Goal: Register for event/course

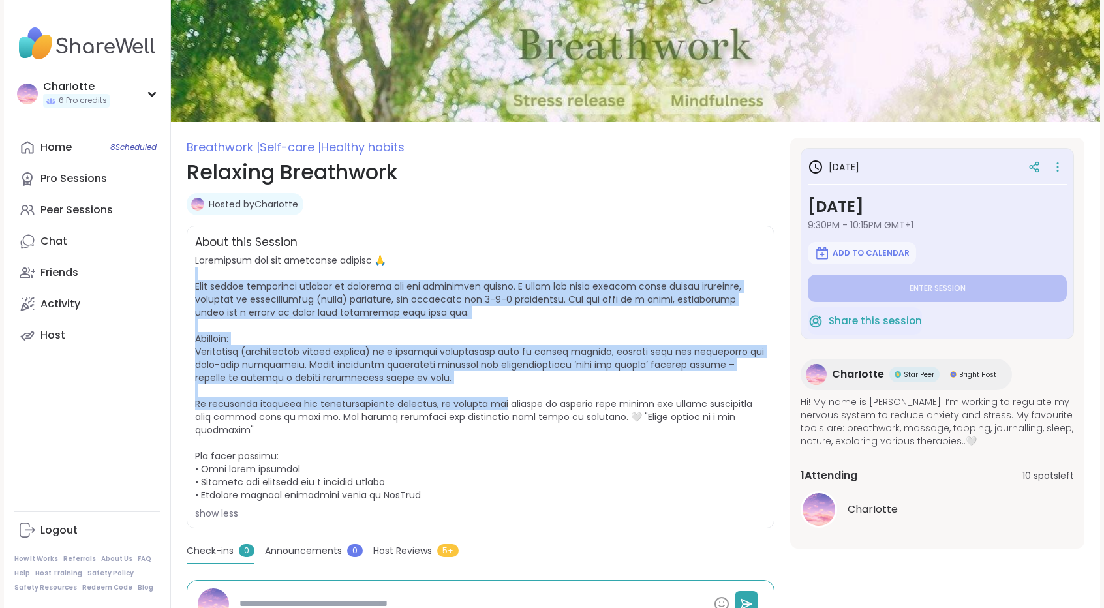
click at [549, 279] on span at bounding box center [479, 378] width 569 height 248
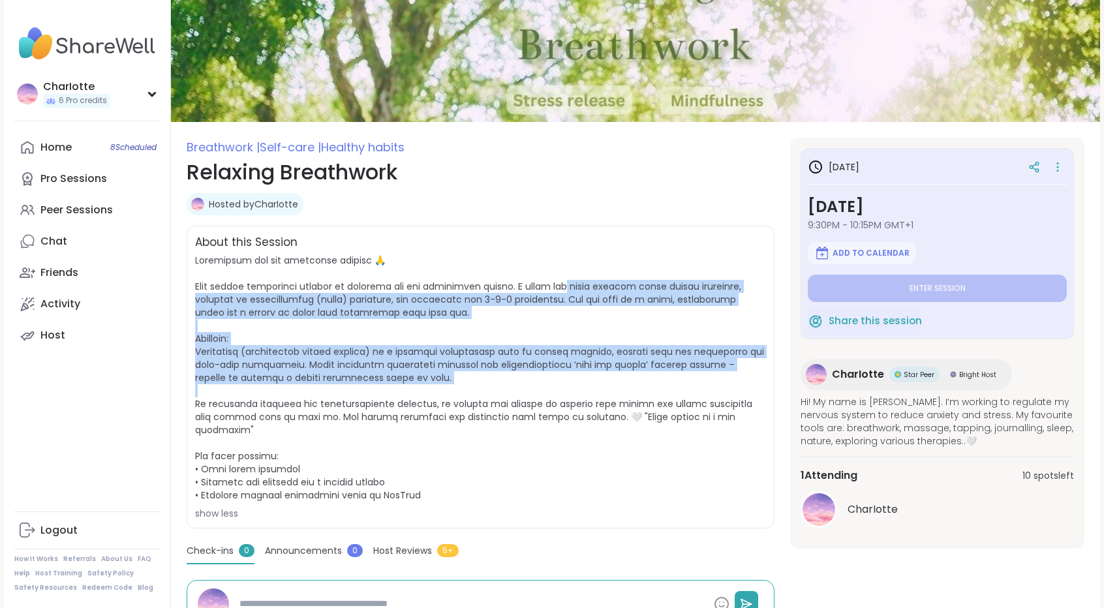
drag, startPoint x: 549, startPoint y: 279, endPoint x: 501, endPoint y: 387, distance: 118.3
click at [501, 387] on span "show less" at bounding box center [480, 387] width 571 height 266
drag, startPoint x: 501, startPoint y: 387, endPoint x: 549, endPoint y: 266, distance: 129.8
click at [549, 266] on span "show less" at bounding box center [480, 387] width 571 height 266
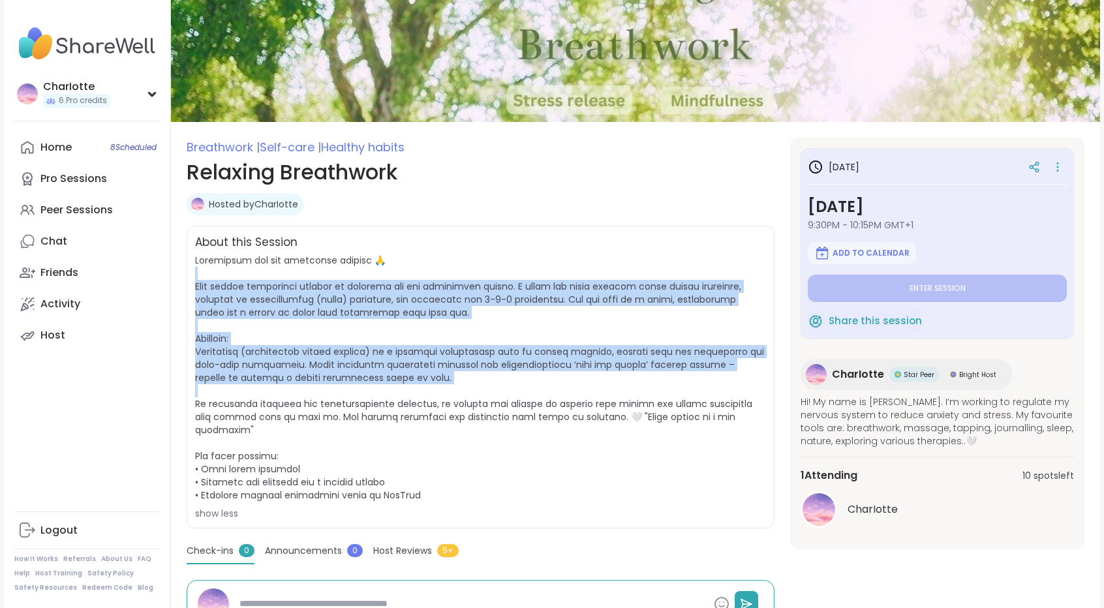
click at [549, 266] on span "show less" at bounding box center [480, 387] width 571 height 266
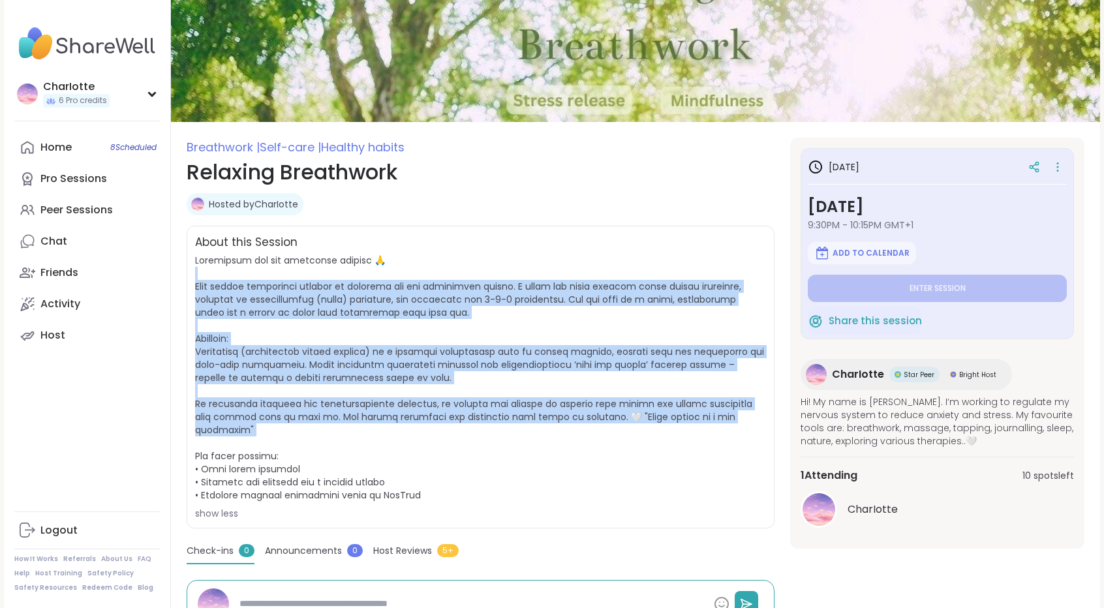
drag, startPoint x: 549, startPoint y: 266, endPoint x: 476, endPoint y: 430, distance: 179.1
click at [476, 430] on span "show less" at bounding box center [480, 387] width 571 height 266
drag, startPoint x: 476, startPoint y: 430, endPoint x: 538, endPoint y: 269, distance: 171.8
click at [538, 269] on span "show less" at bounding box center [480, 387] width 571 height 266
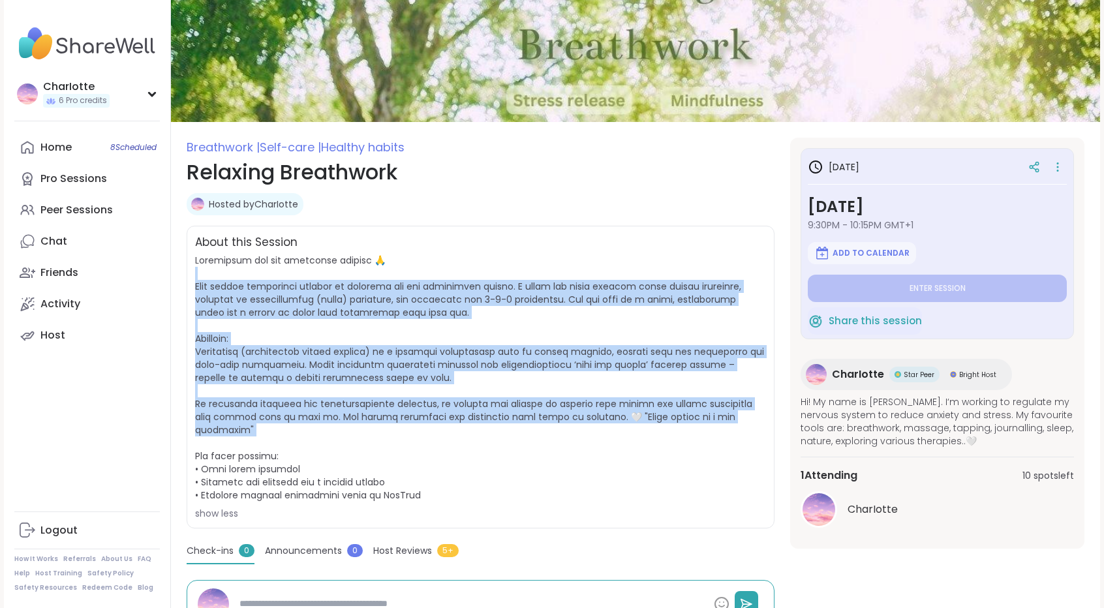
click at [538, 269] on span "show less" at bounding box center [480, 387] width 571 height 266
drag, startPoint x: 538, startPoint y: 269, endPoint x: 469, endPoint y: 435, distance: 179.3
click at [469, 435] on span "show less" at bounding box center [480, 387] width 571 height 266
drag, startPoint x: 469, startPoint y: 435, endPoint x: 532, endPoint y: 281, distance: 166.2
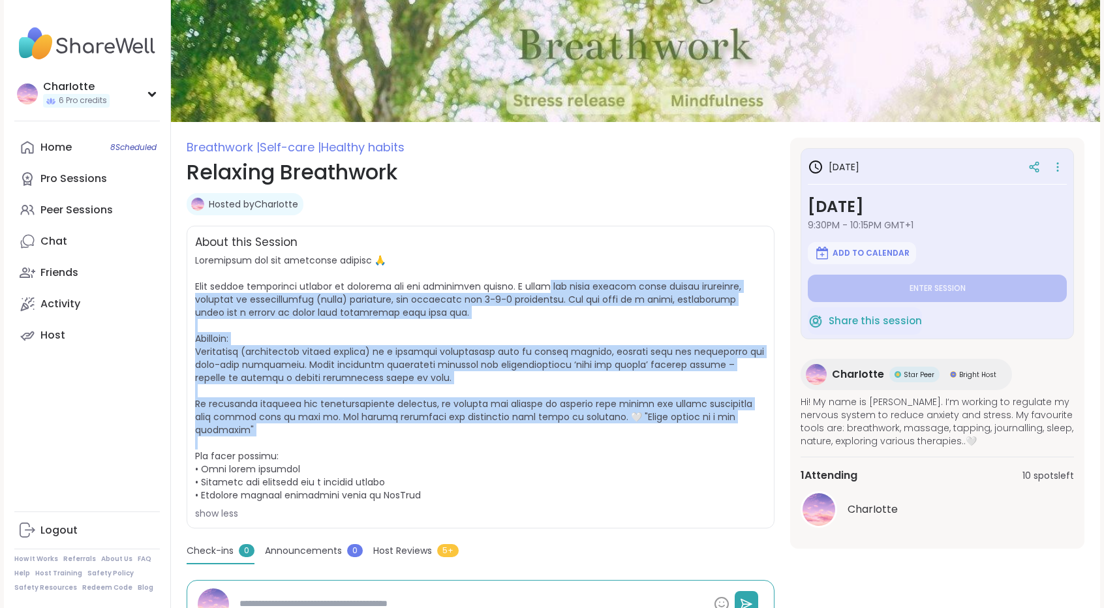
click at [532, 281] on span "show less" at bounding box center [480, 387] width 571 height 266
click at [532, 281] on span at bounding box center [479, 378] width 569 height 248
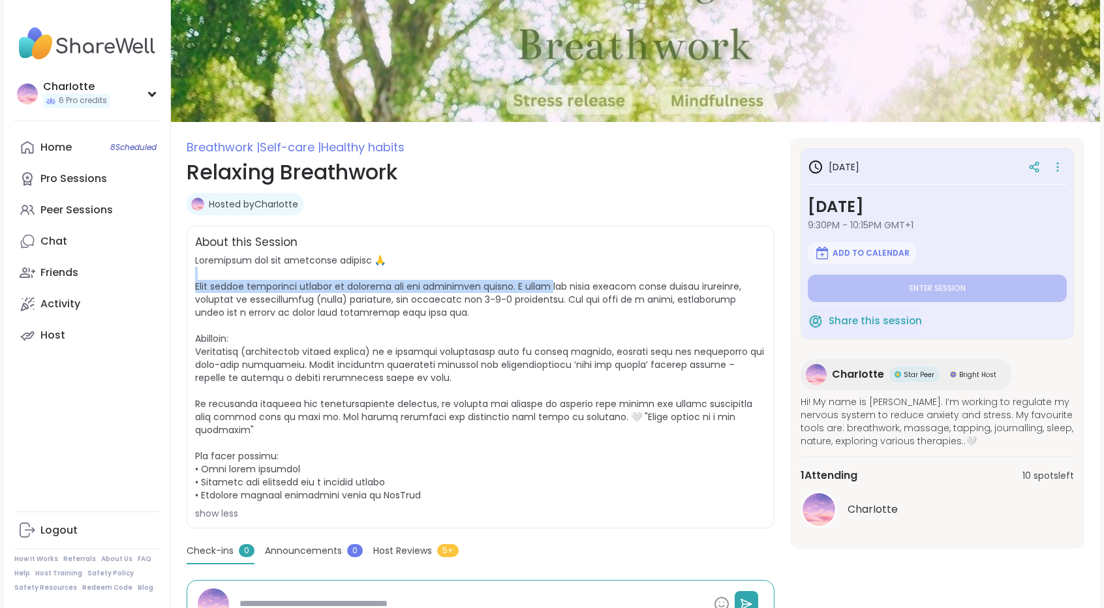
drag, startPoint x: 532, startPoint y: 281, endPoint x: 538, endPoint y: 268, distance: 14.3
click at [538, 268] on span "show less" at bounding box center [480, 387] width 571 height 266
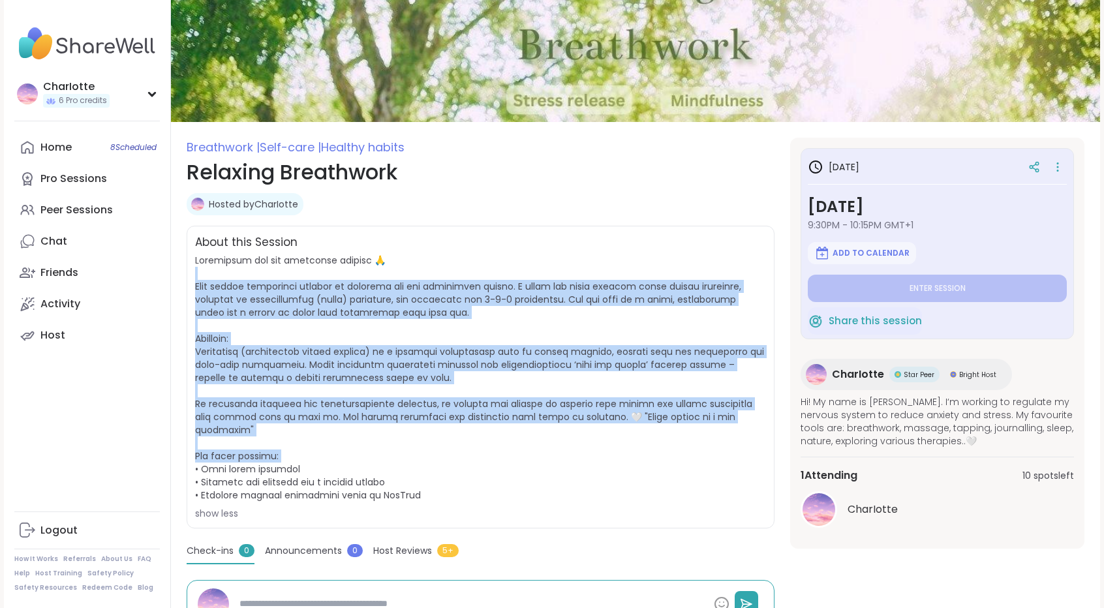
drag, startPoint x: 538, startPoint y: 268, endPoint x: 462, endPoint y: 451, distance: 197.7
click at [462, 451] on span "show less" at bounding box center [480, 387] width 571 height 266
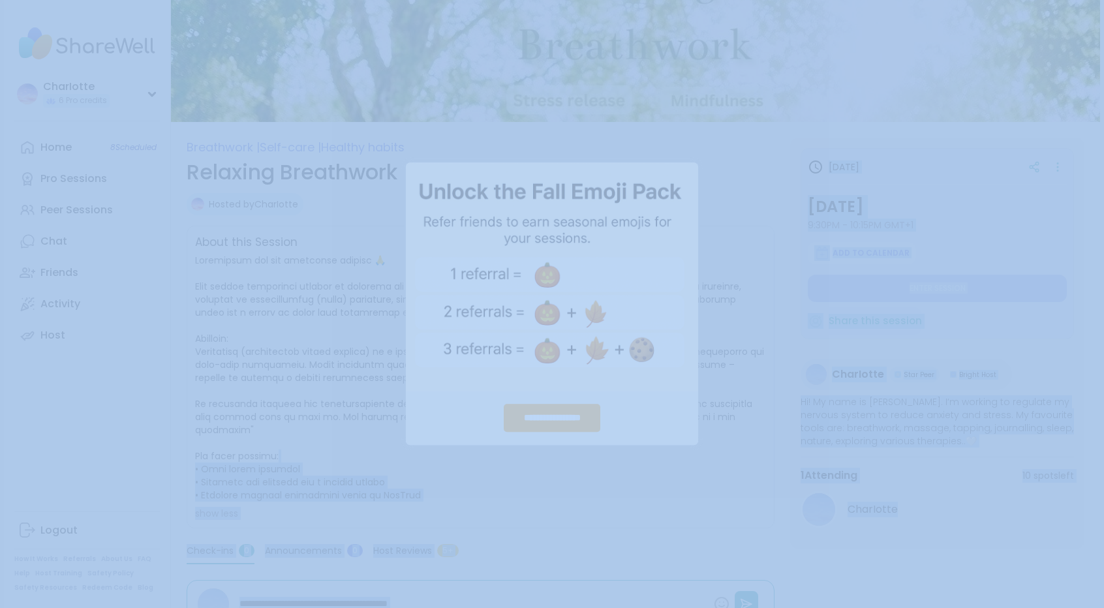
drag, startPoint x: 462, startPoint y: 451, endPoint x: 516, endPoint y: 297, distance: 163.2
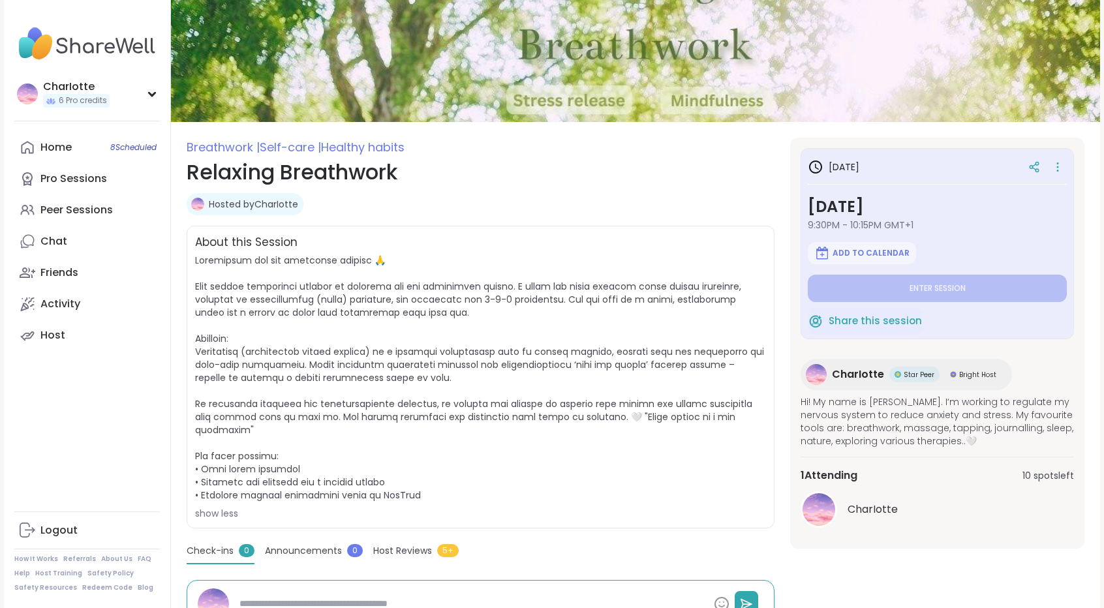
click at [503, 395] on span "show less" at bounding box center [480, 387] width 571 height 266
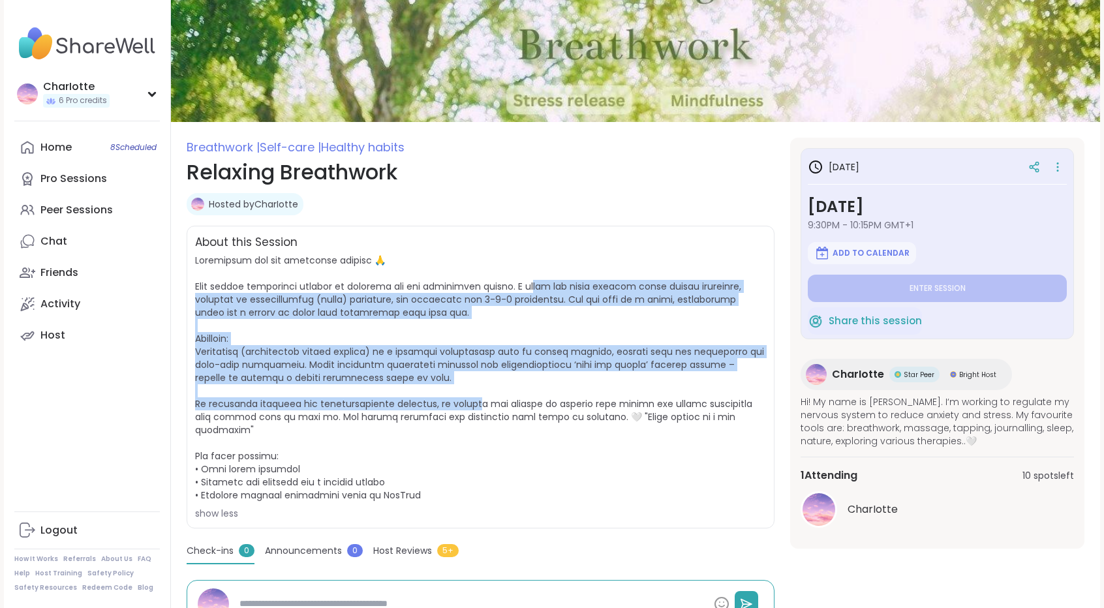
drag, startPoint x: 489, startPoint y: 405, endPoint x: 517, endPoint y: 290, distance: 118.2
click at [517, 290] on span at bounding box center [479, 378] width 569 height 248
drag, startPoint x: 517, startPoint y: 290, endPoint x: 472, endPoint y: 401, distance: 119.7
click at [472, 401] on span at bounding box center [479, 378] width 569 height 248
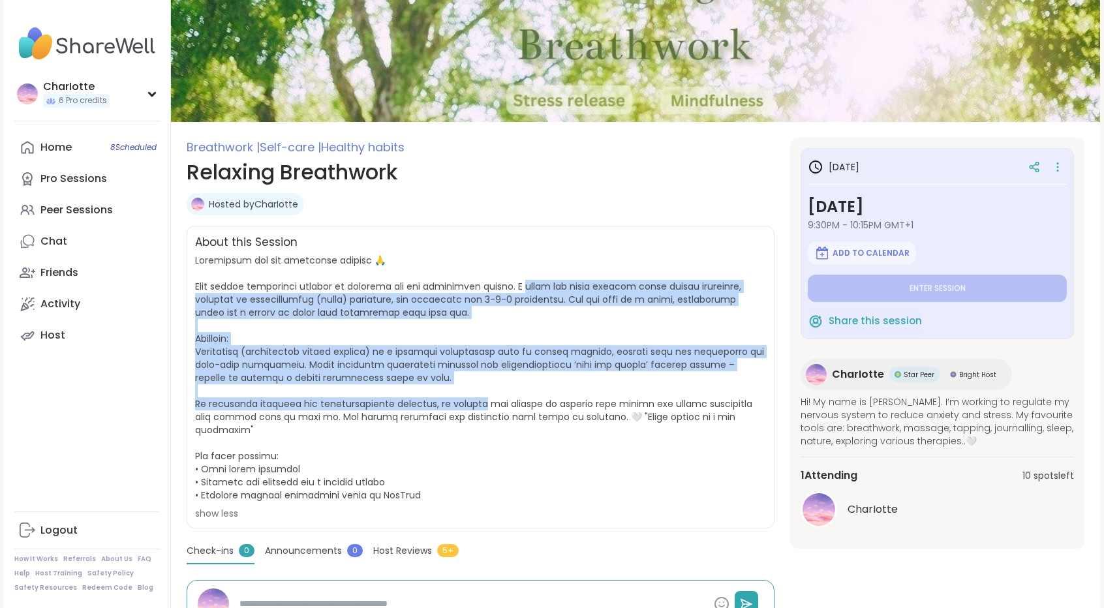
click at [472, 401] on span at bounding box center [479, 378] width 569 height 248
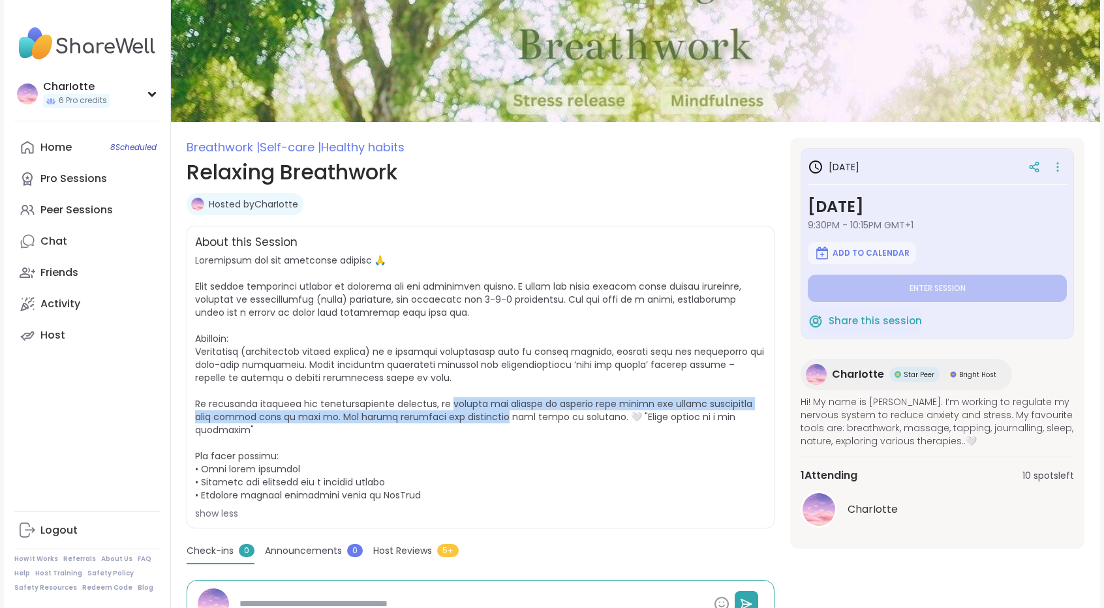
drag, startPoint x: 472, startPoint y: 401, endPoint x: 466, endPoint y: 414, distance: 14.3
click at [466, 414] on span at bounding box center [479, 378] width 569 height 248
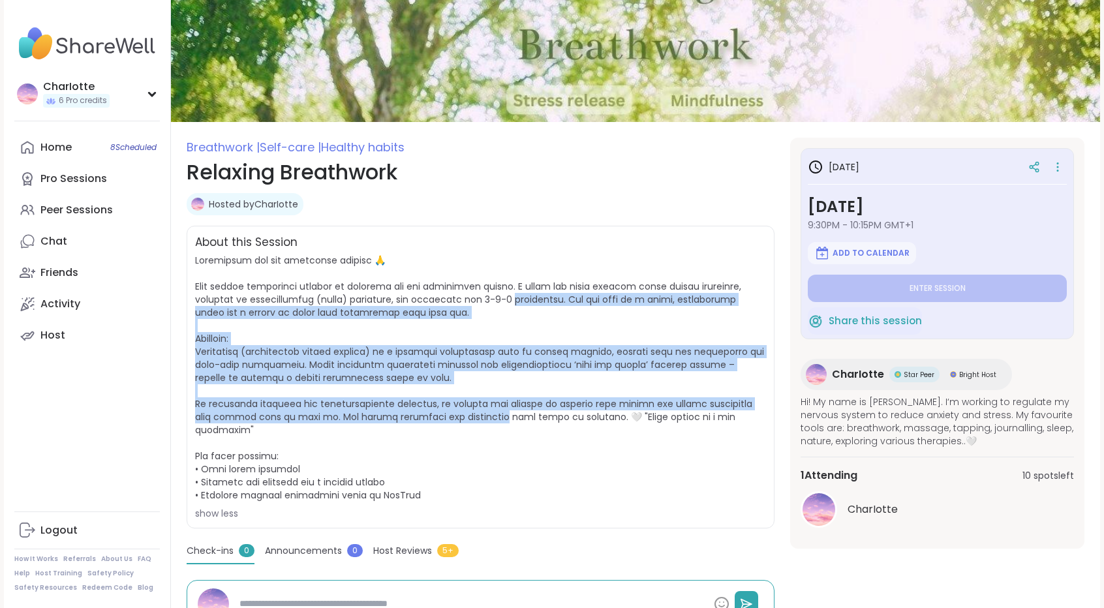
drag, startPoint x: 466, startPoint y: 414, endPoint x: 503, endPoint y: 300, distance: 120.1
click at [503, 300] on span at bounding box center [479, 378] width 569 height 248
drag, startPoint x: 503, startPoint y: 300, endPoint x: 452, endPoint y: 423, distance: 133.4
click at [452, 423] on span "show less" at bounding box center [480, 387] width 571 height 266
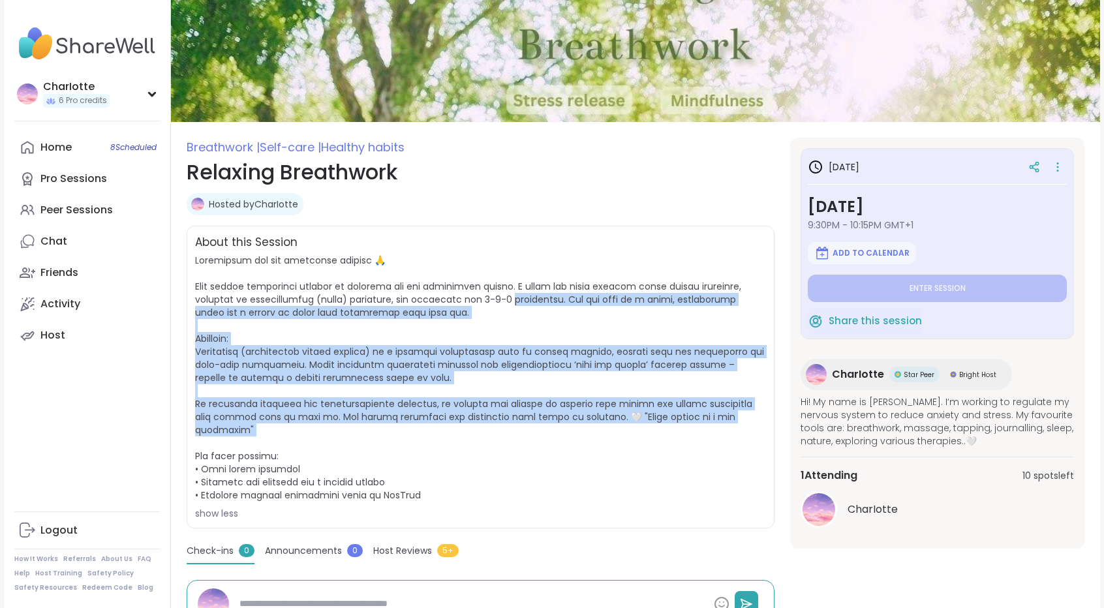
click at [452, 423] on span "show less" at bounding box center [480, 387] width 571 height 266
drag, startPoint x: 452, startPoint y: 423, endPoint x: 499, endPoint y: 293, distance: 138.7
click at [499, 293] on span "show less" at bounding box center [480, 387] width 571 height 266
click at [499, 293] on span at bounding box center [479, 378] width 569 height 248
drag, startPoint x: 499, startPoint y: 293, endPoint x: 458, endPoint y: 414, distance: 128.1
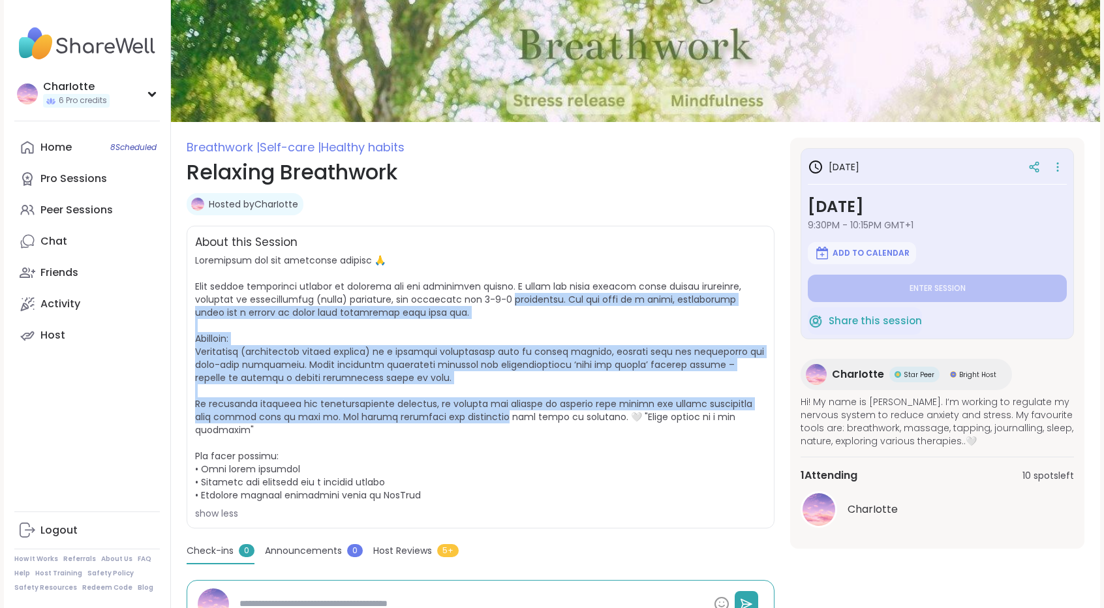
click at [458, 414] on span at bounding box center [479, 378] width 569 height 248
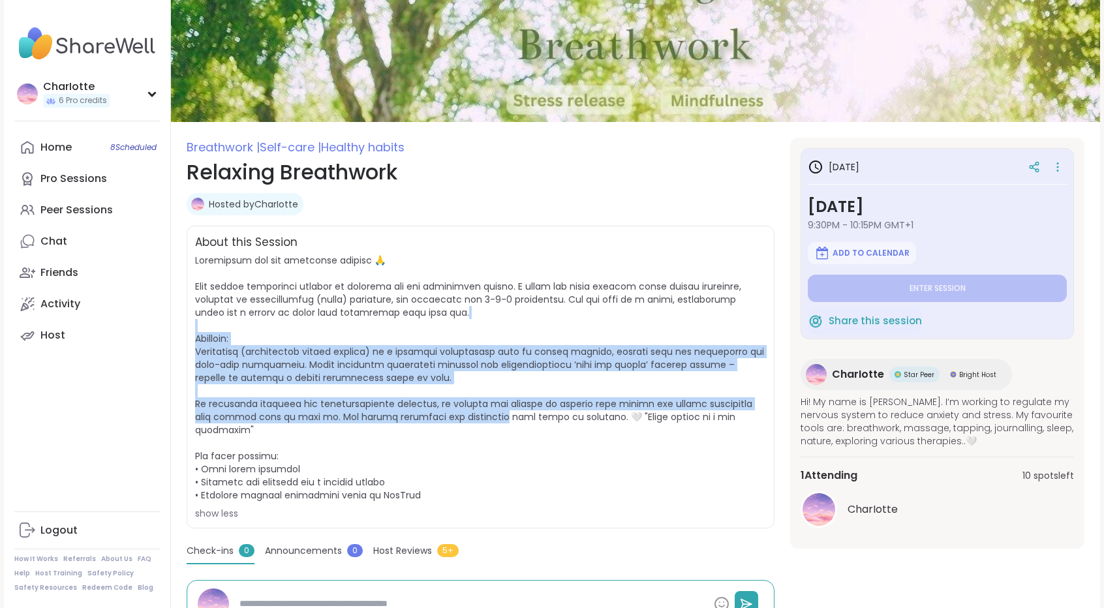
drag, startPoint x: 458, startPoint y: 414, endPoint x: 508, endPoint y: 305, distance: 120.0
click at [508, 305] on span "show less" at bounding box center [480, 387] width 571 height 266
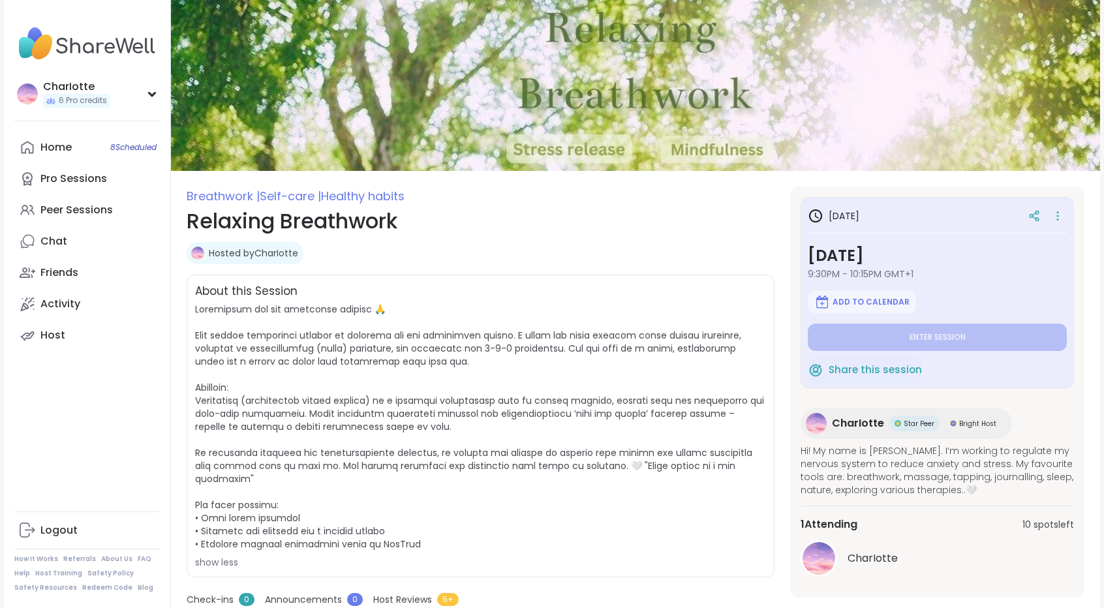
click at [828, 553] on img at bounding box center [819, 558] width 33 height 33
type textarea "*"
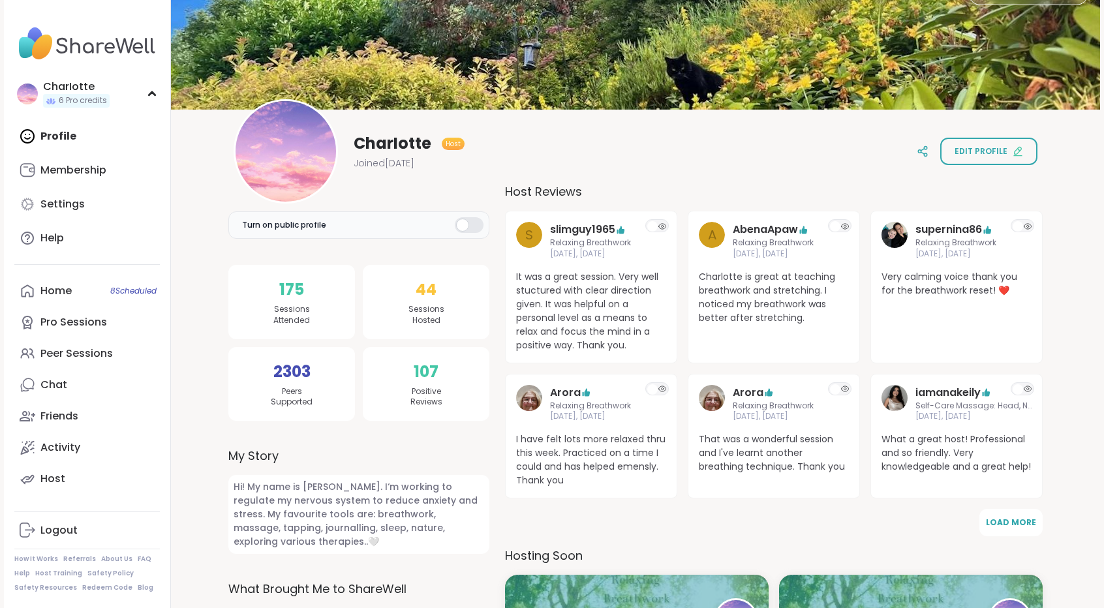
scroll to position [55, 0]
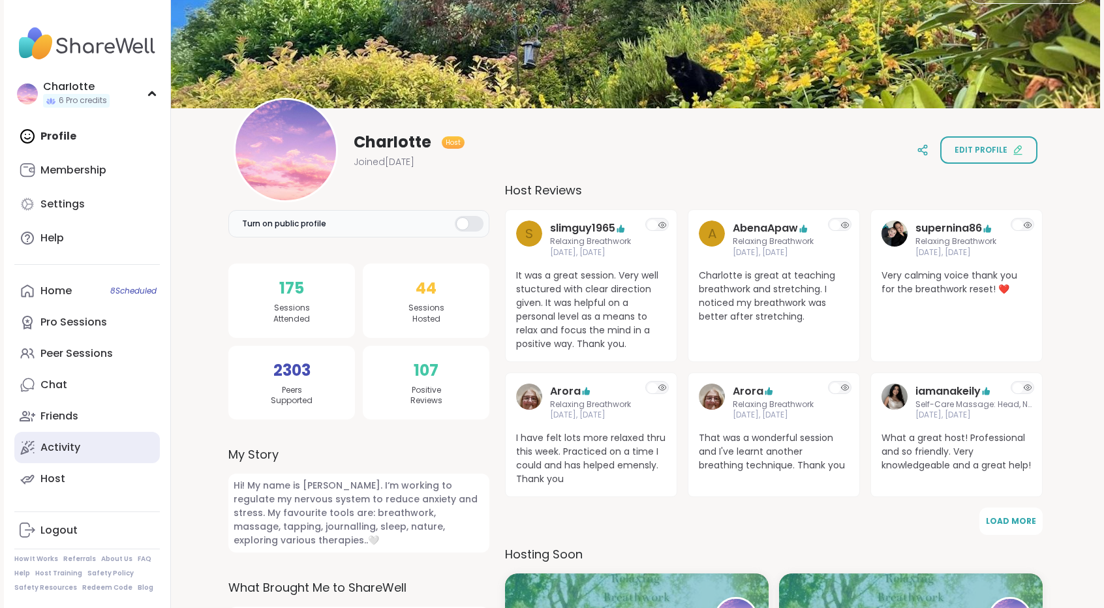
click at [55, 446] on div "Activity" at bounding box center [60, 447] width 40 height 14
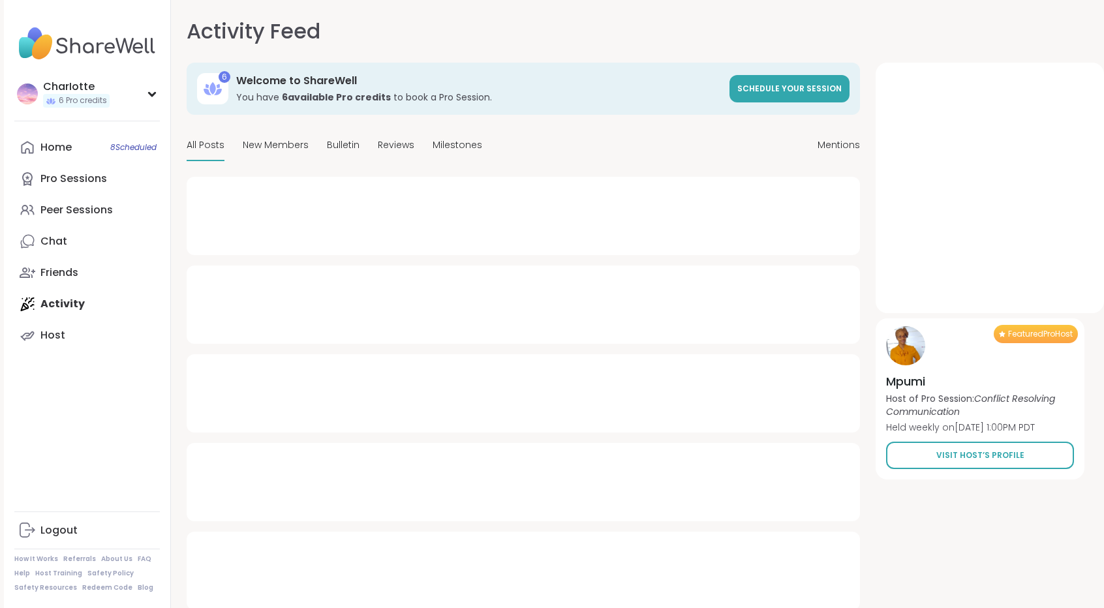
click at [1103, 172] on html "CharIotte 6 Pro credits CharIotte 6 Pro credits Profile Membership Settings Hel…" at bounding box center [552, 318] width 1104 height 637
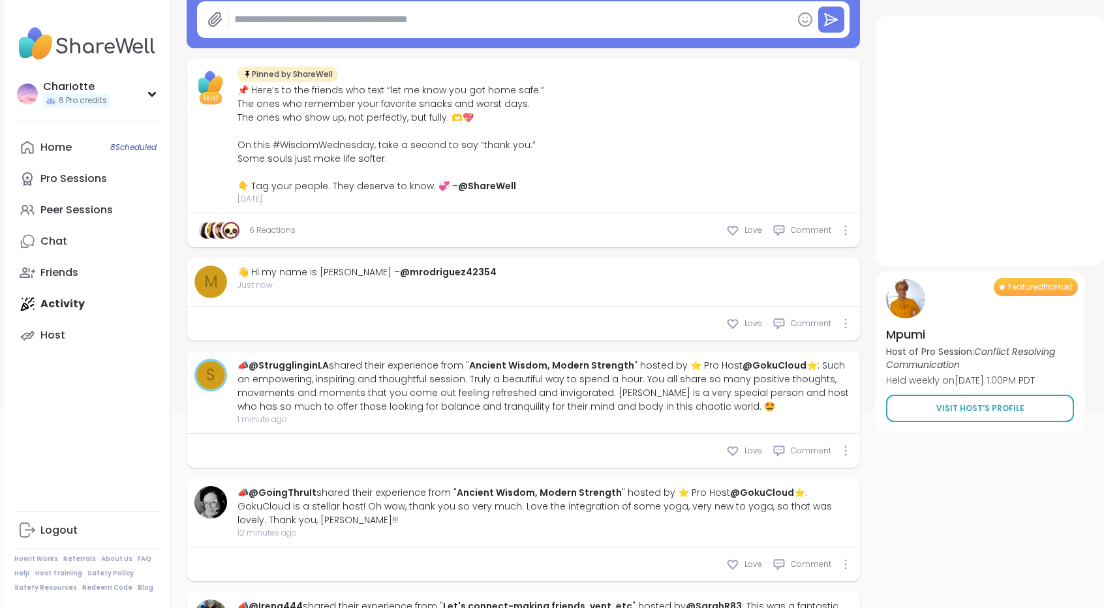
scroll to position [228, 0]
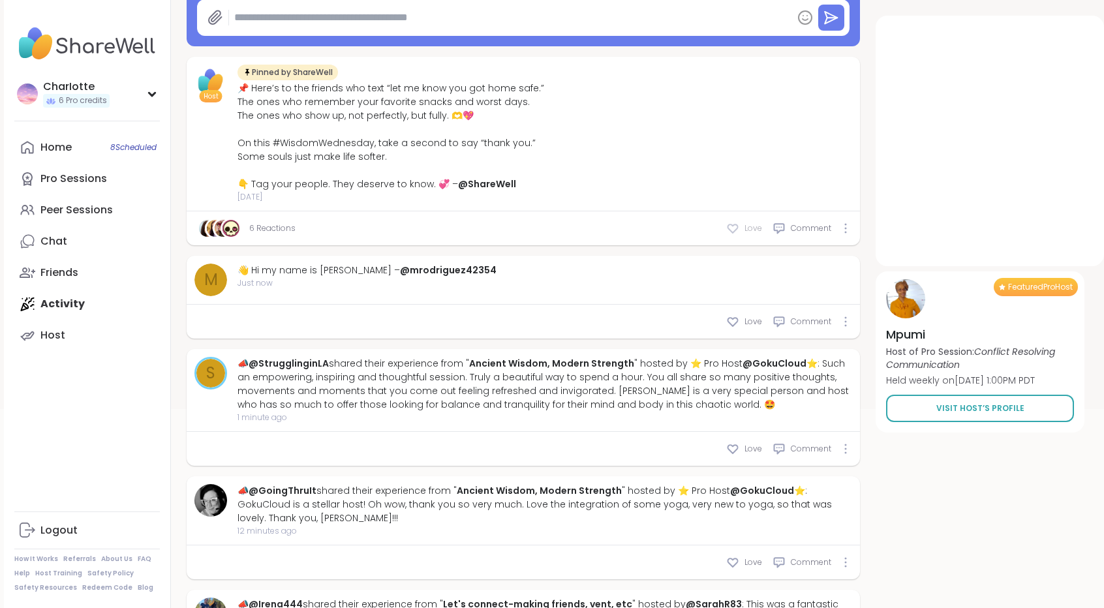
click at [742, 234] on div "Love" at bounding box center [744, 228] width 36 height 13
type textarea "*"
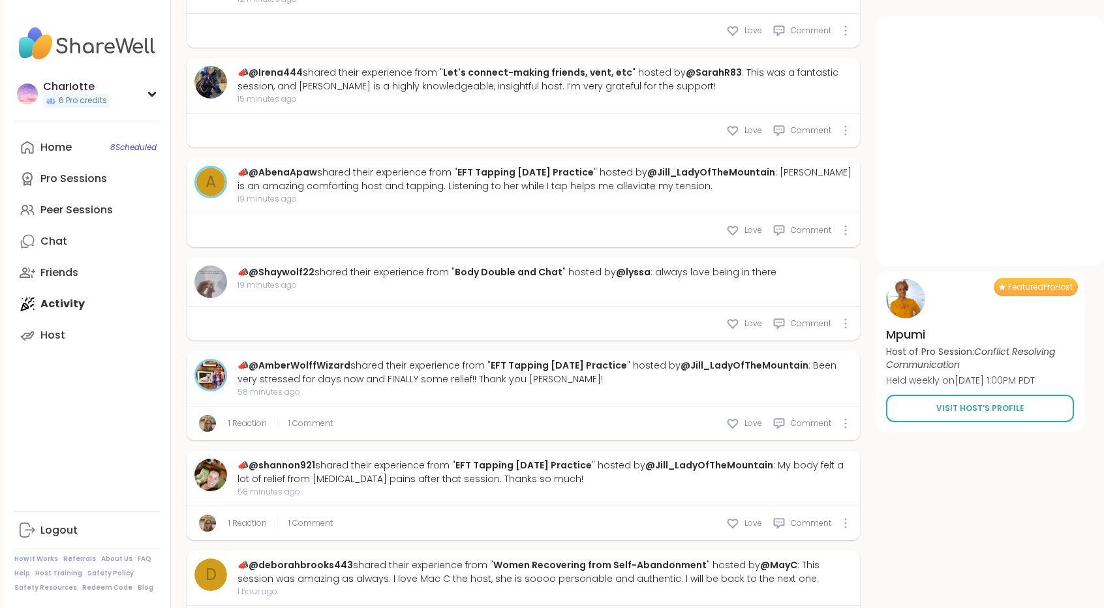
scroll to position [759, 0]
click at [304, 421] on span "1 Comment" at bounding box center [310, 424] width 44 height 12
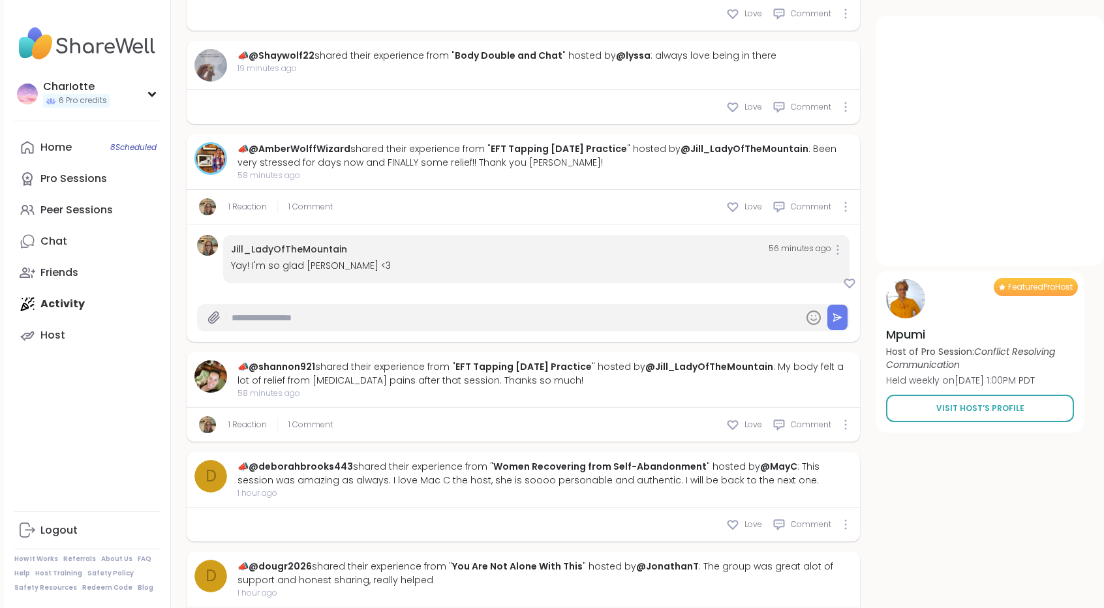
scroll to position [983, 0]
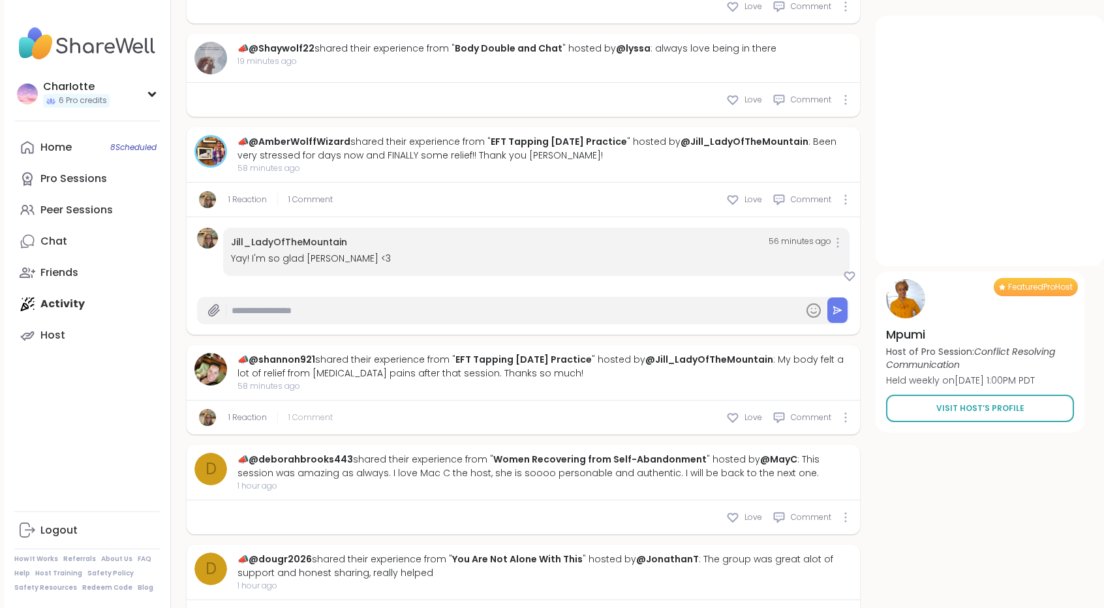
click at [317, 414] on span "1 Comment" at bounding box center [310, 418] width 44 height 12
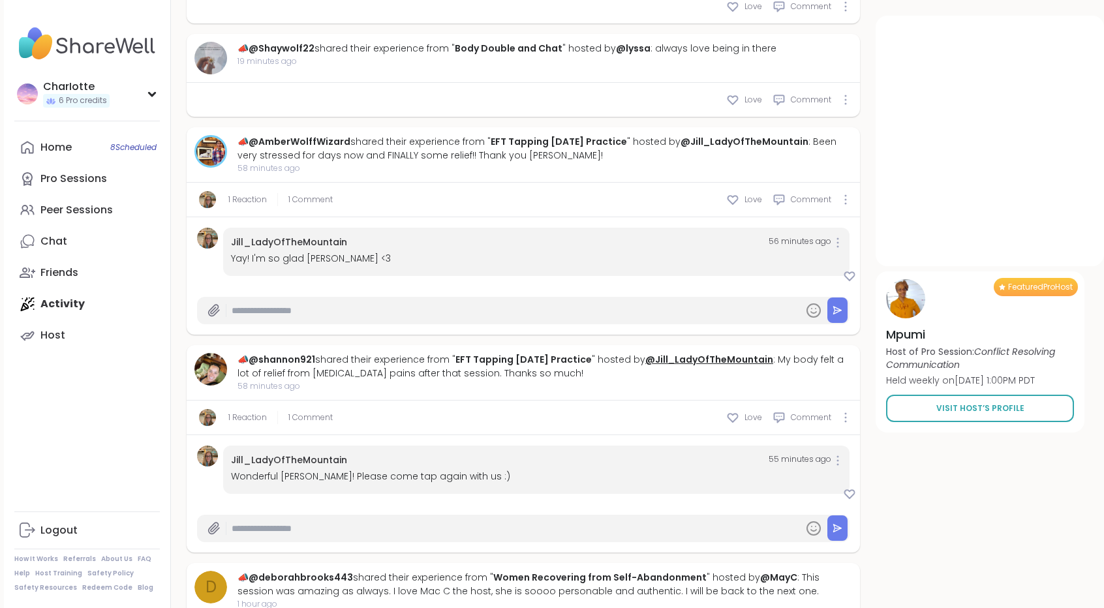
click at [725, 360] on link "@Jill_LadyOfTheMountain" at bounding box center [709, 359] width 128 height 13
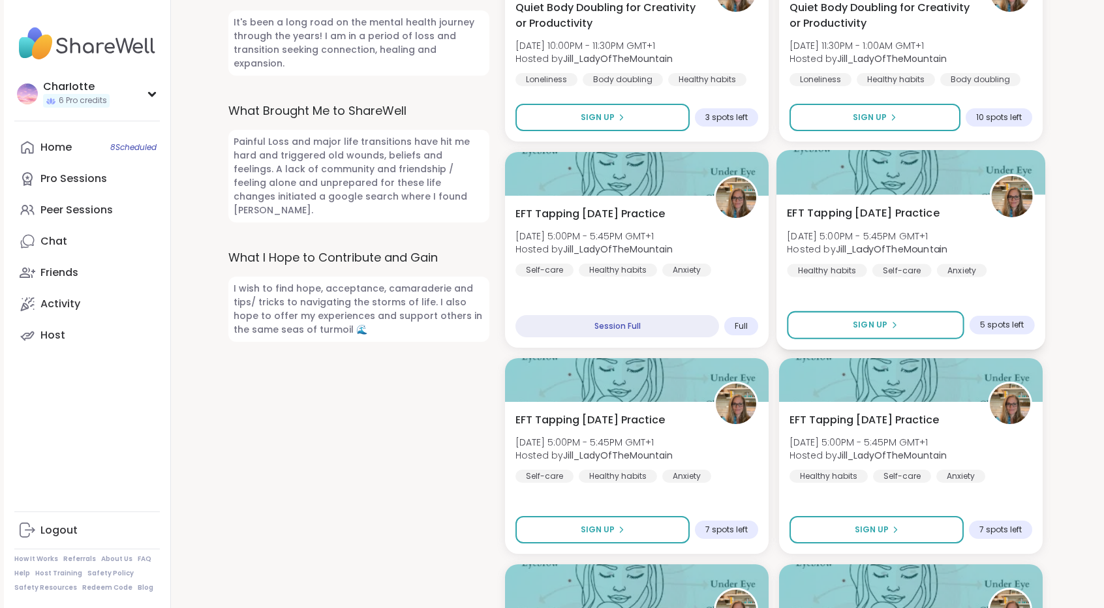
click at [997, 220] on div "EFT Tapping [DATE] Practice [DATE] 5:00PM - 5:45PM GMT+1 Hosted by [PERSON_NAME…" at bounding box center [910, 242] width 247 height 72
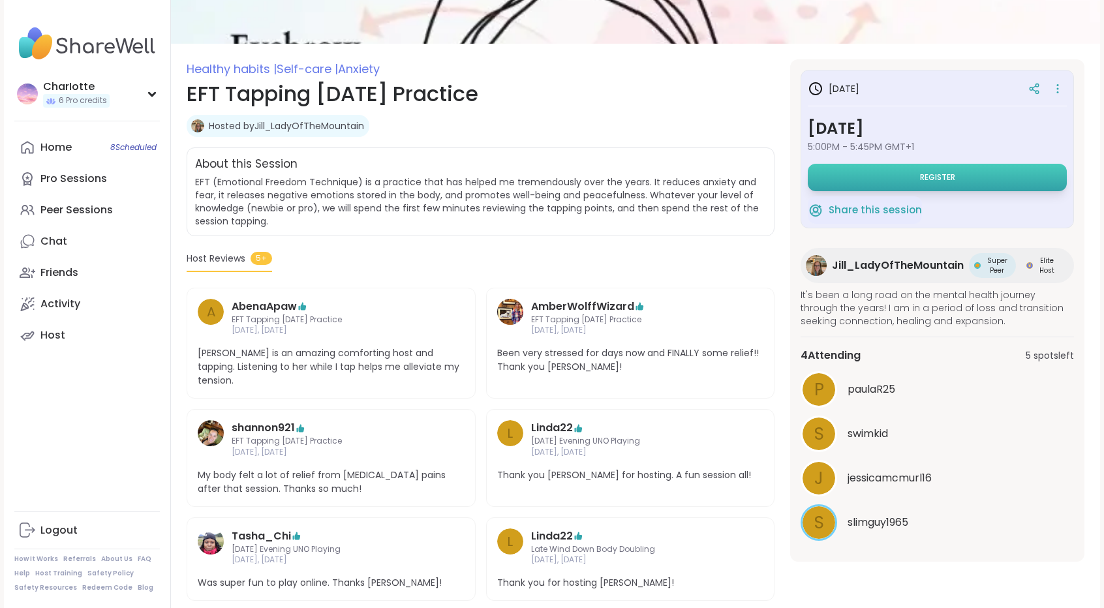
click at [915, 183] on button "Register" at bounding box center [937, 177] width 259 height 27
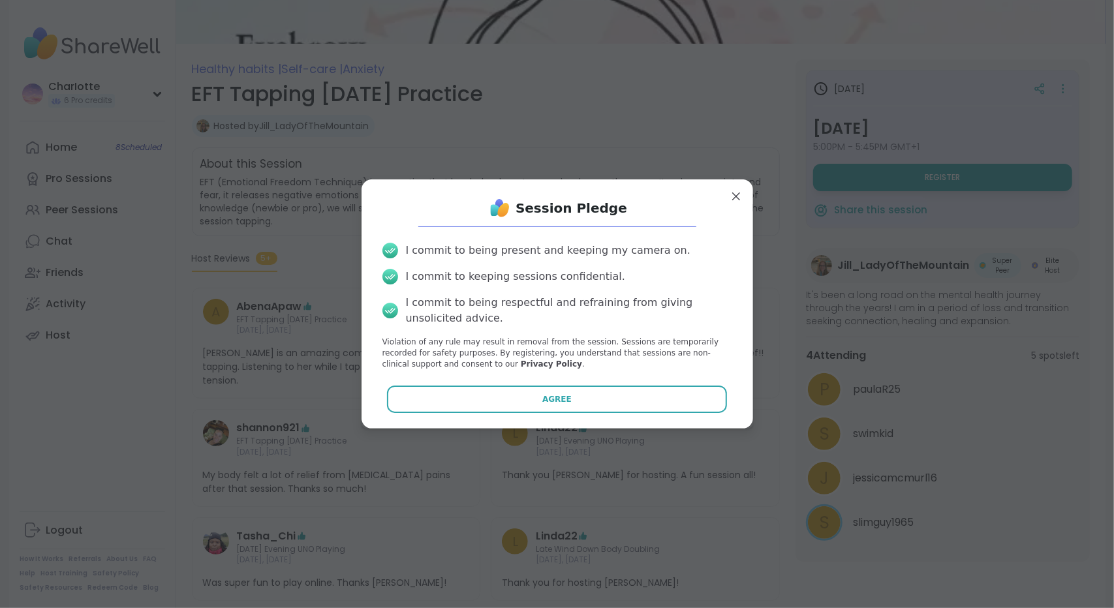
click at [553, 379] on div "I commit to being present and keeping my camera on. I commit to keeping session…" at bounding box center [557, 305] width 371 height 147
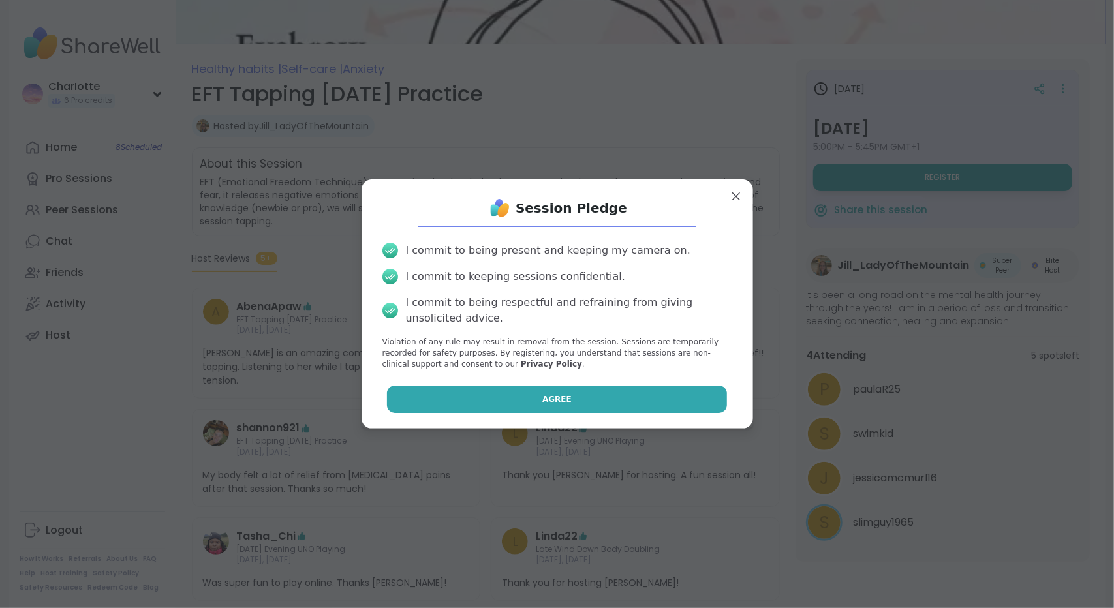
click at [548, 390] on button "Agree" at bounding box center [557, 399] width 340 height 27
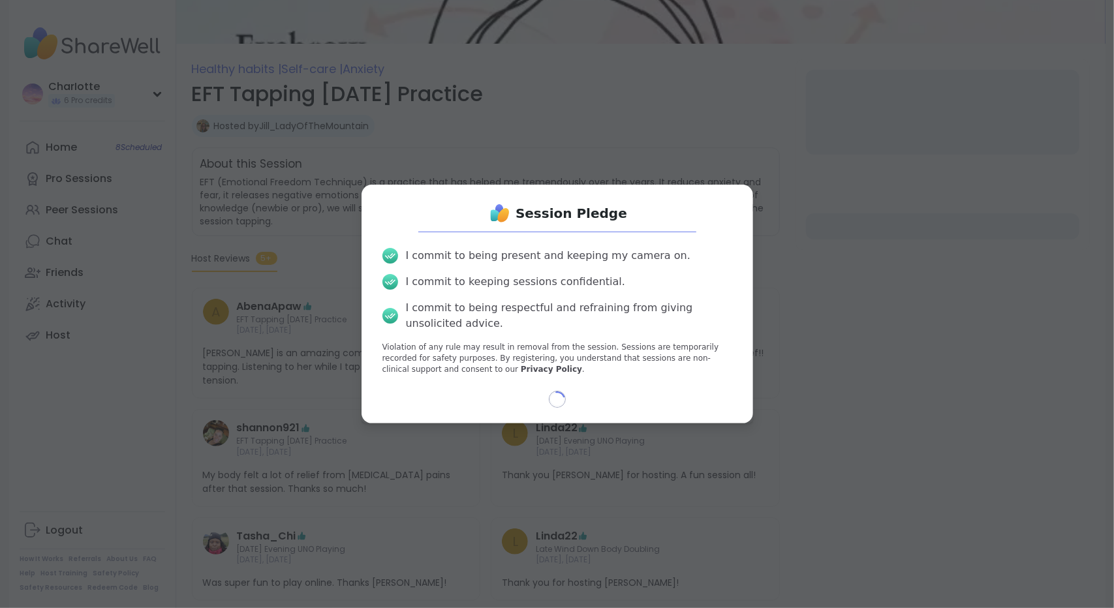
select select "**"
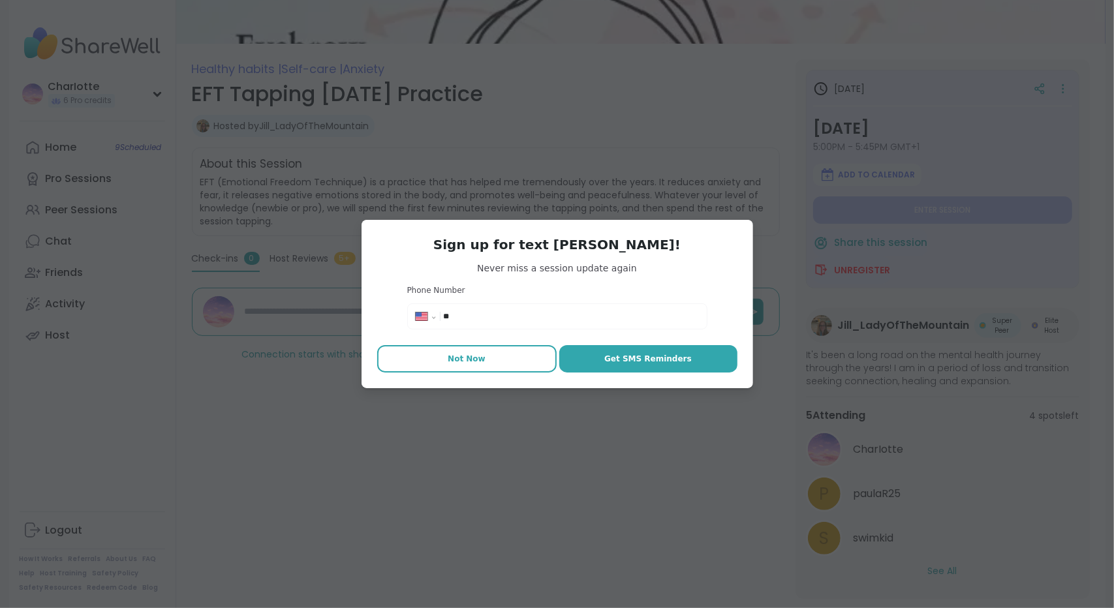
click at [490, 363] on button "Not Now" at bounding box center [466, 358] width 179 height 27
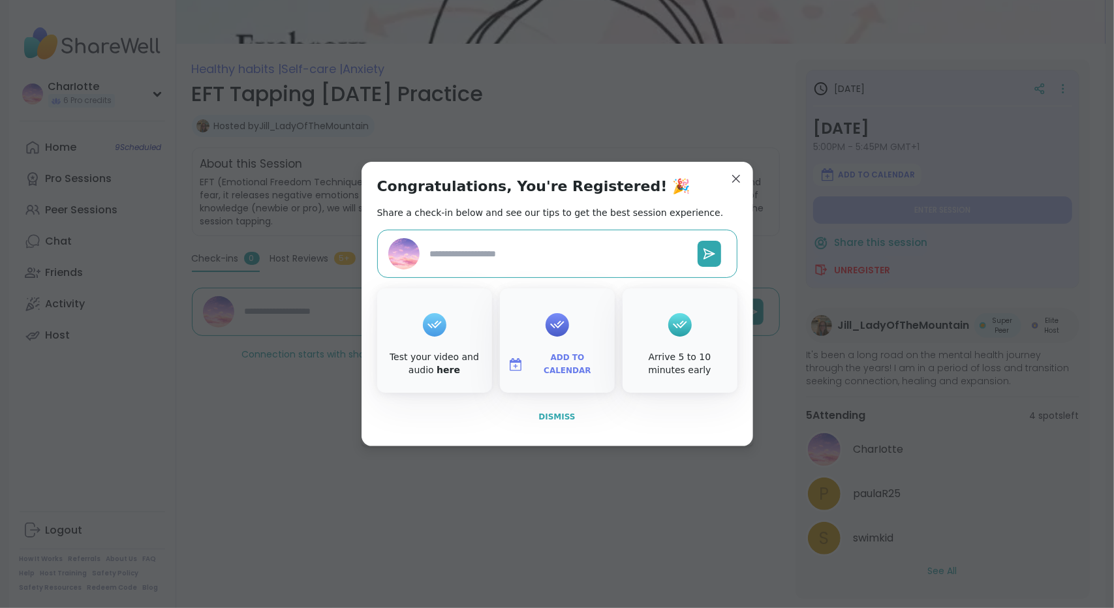
click at [555, 412] on span "Dismiss" at bounding box center [556, 416] width 37 height 9
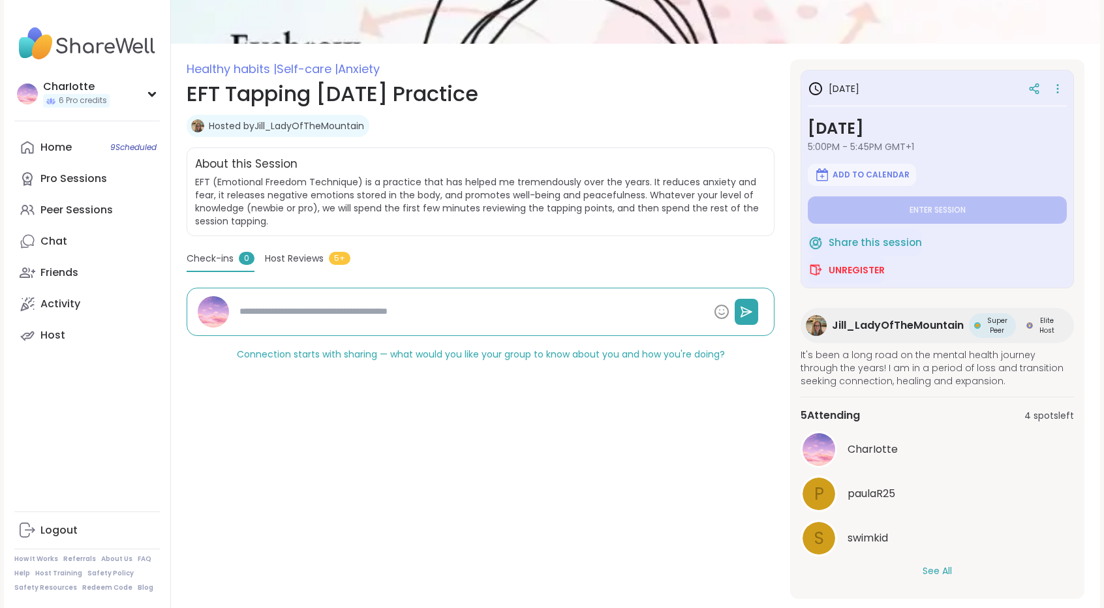
click at [926, 568] on button "See All" at bounding box center [937, 571] width 29 height 14
click at [85, 176] on div "Pro Sessions" at bounding box center [73, 179] width 67 height 14
type textarea "*"
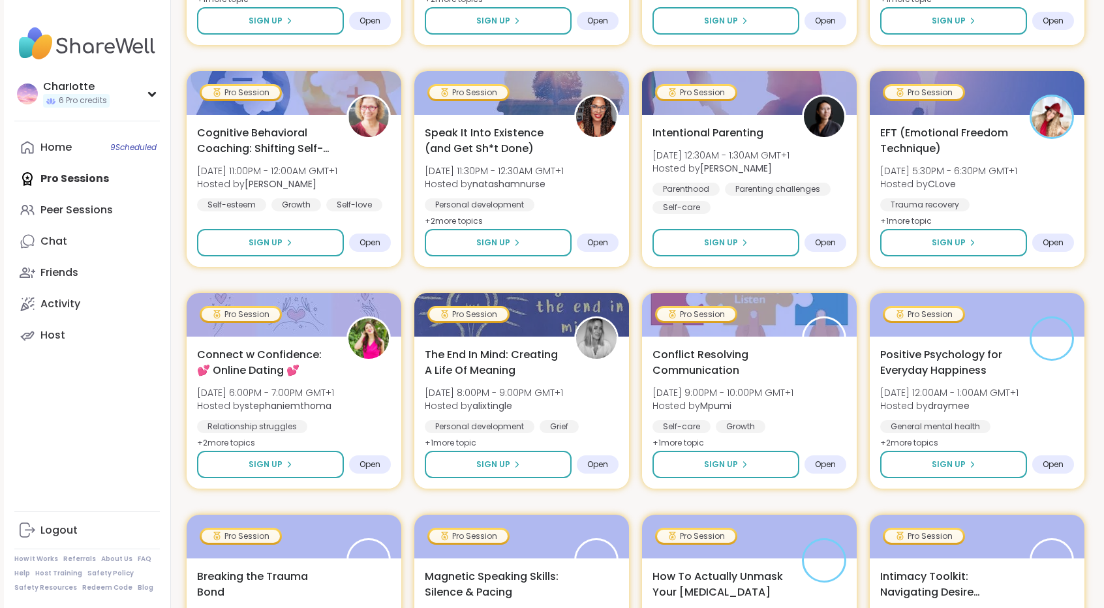
scroll to position [453, 0]
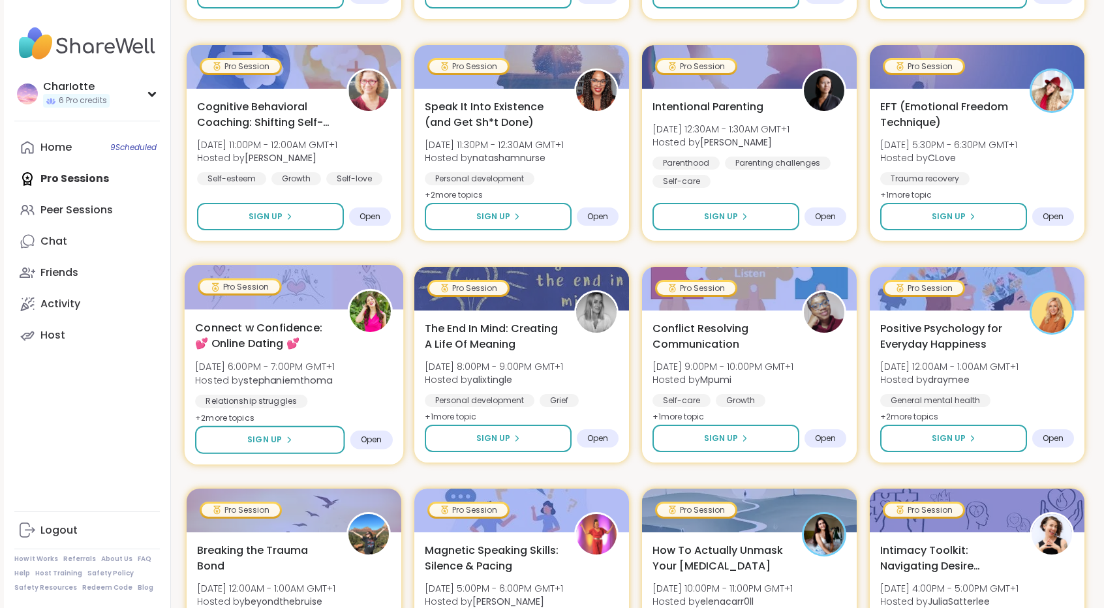
click at [330, 319] on div "Connect w Confidence: 💕 Online Dating 💕 Wed, Sep 10 | 6:00PM - 7:00PM GMT+1 Hos…" at bounding box center [294, 386] width 219 height 155
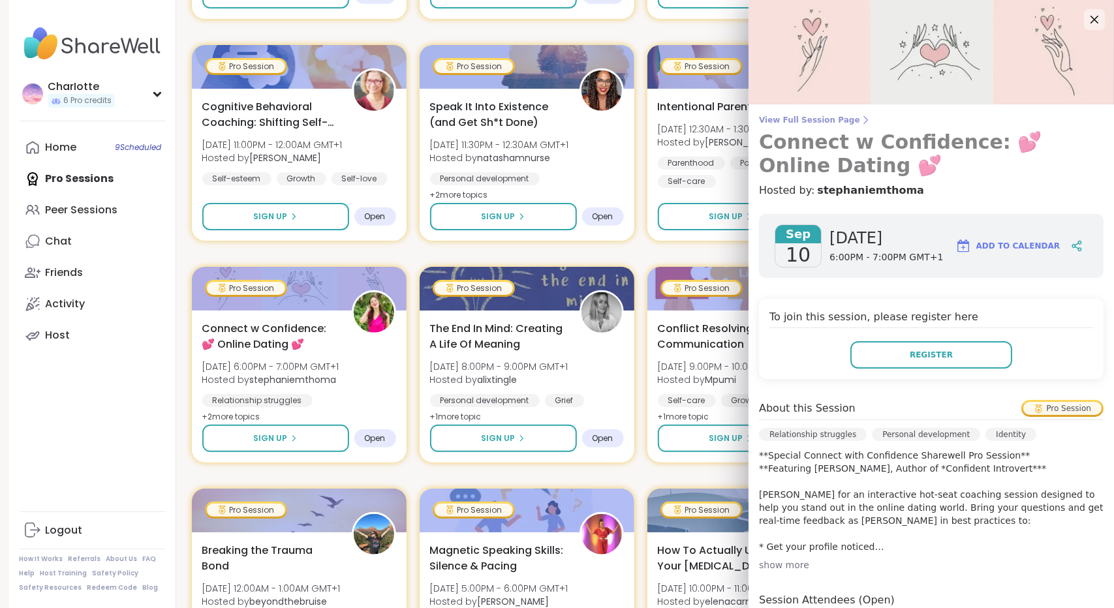
click at [803, 118] on span "View Full Session Page" at bounding box center [931, 120] width 344 height 10
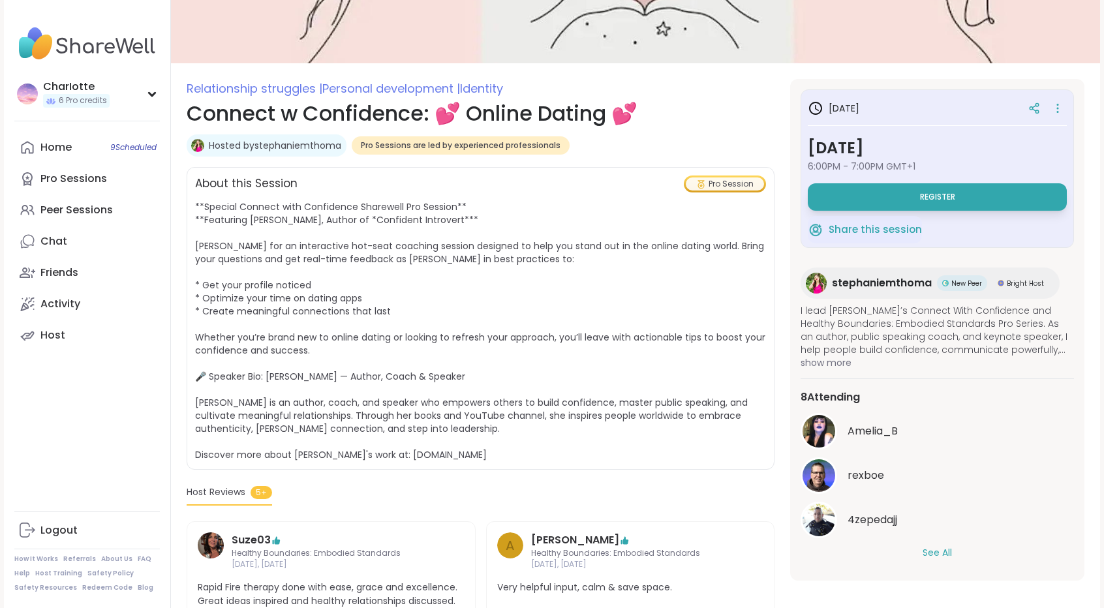
scroll to position [252, 0]
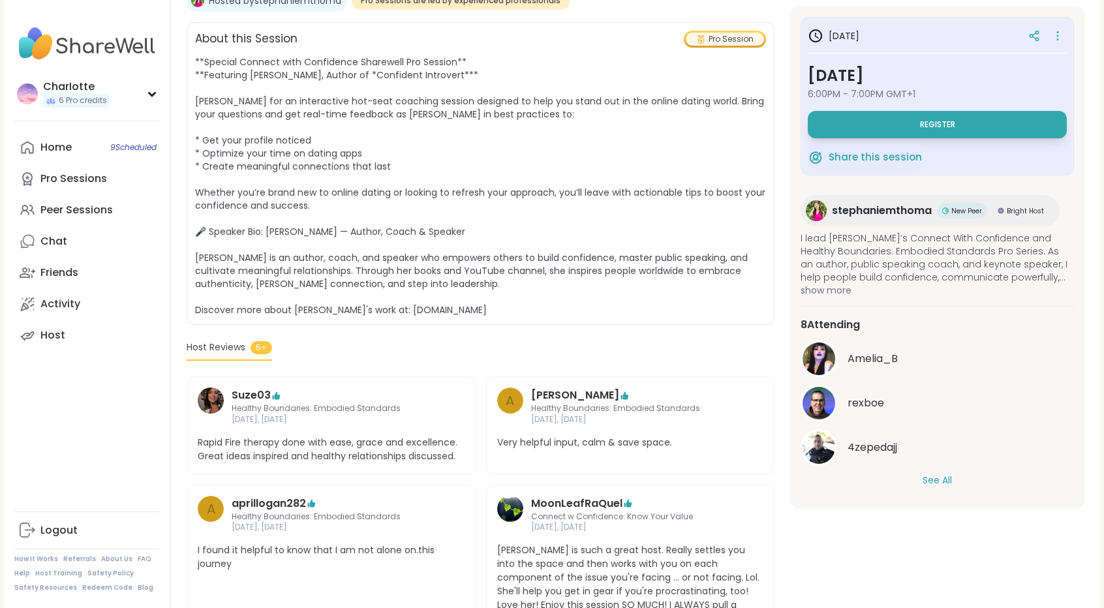
click at [936, 478] on button "See All" at bounding box center [937, 481] width 29 height 14
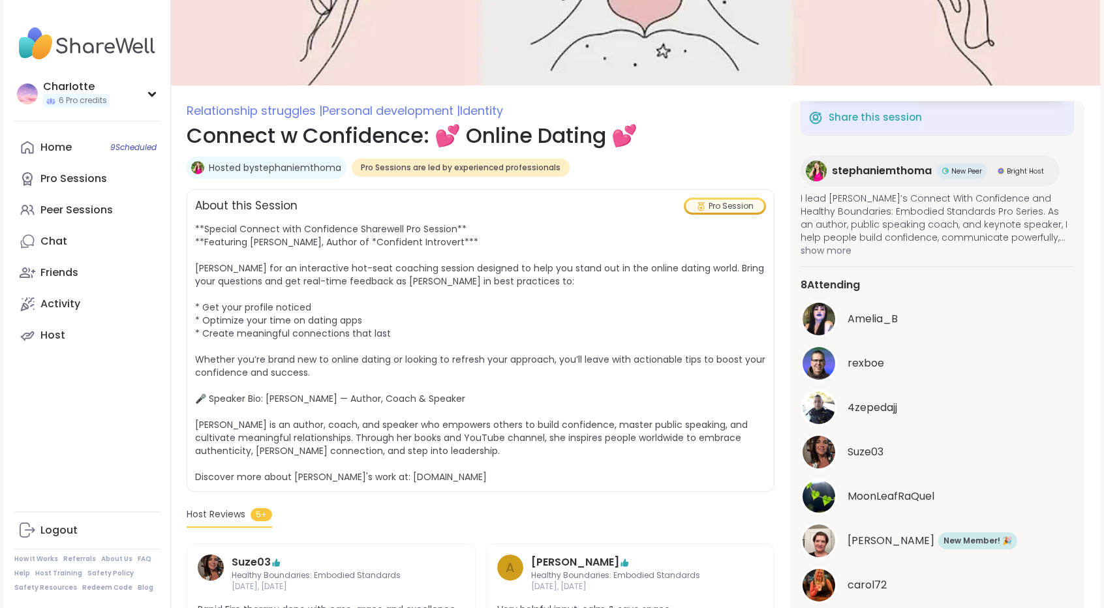
scroll to position [100, 0]
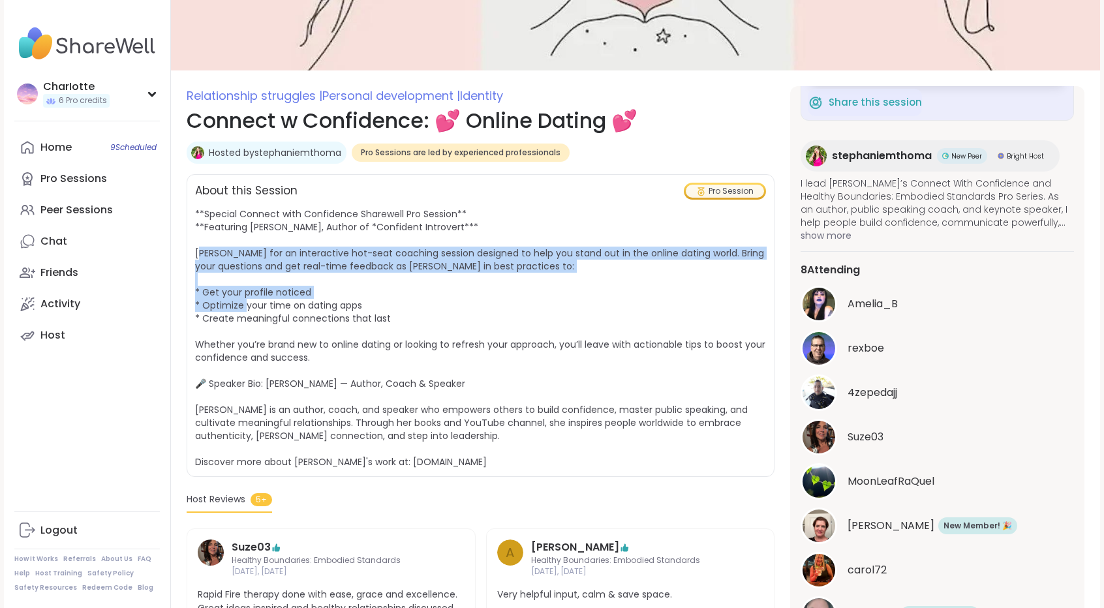
drag, startPoint x: 491, startPoint y: 239, endPoint x: 482, endPoint y: 291, distance: 52.3
click at [482, 291] on span "**Special Connect with Confidence Sharewell Pro Session** **Featuring Stephanie…" at bounding box center [480, 337] width 571 height 261
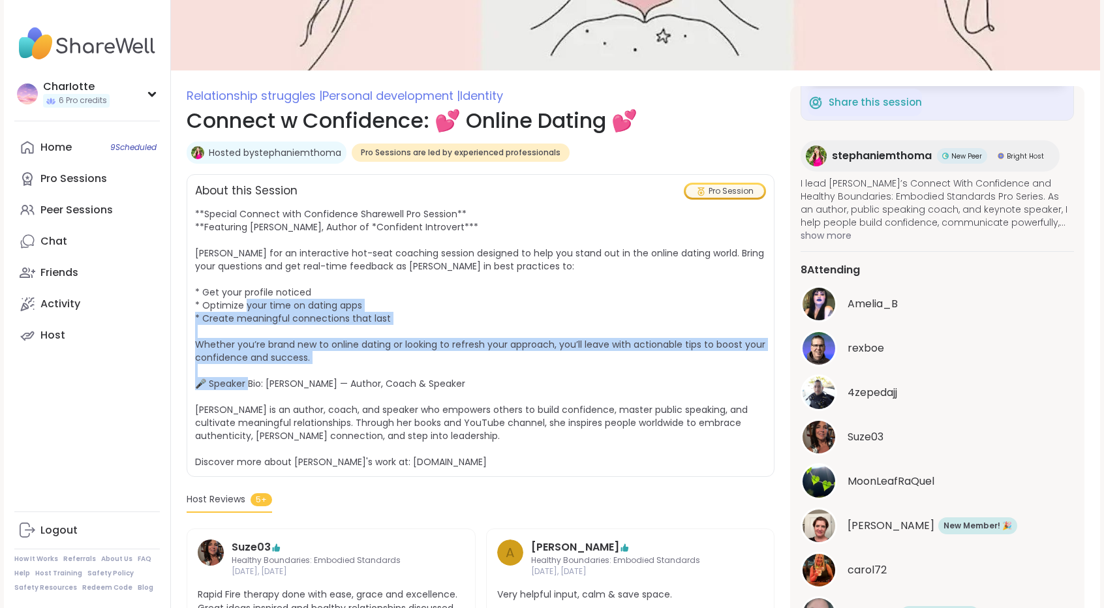
drag, startPoint x: 482, startPoint y: 291, endPoint x: 468, endPoint y: 360, distance: 69.7
click at [468, 360] on span "**Special Connect with Confidence Sharewell Pro Session** **Featuring Stephanie…" at bounding box center [480, 337] width 571 height 261
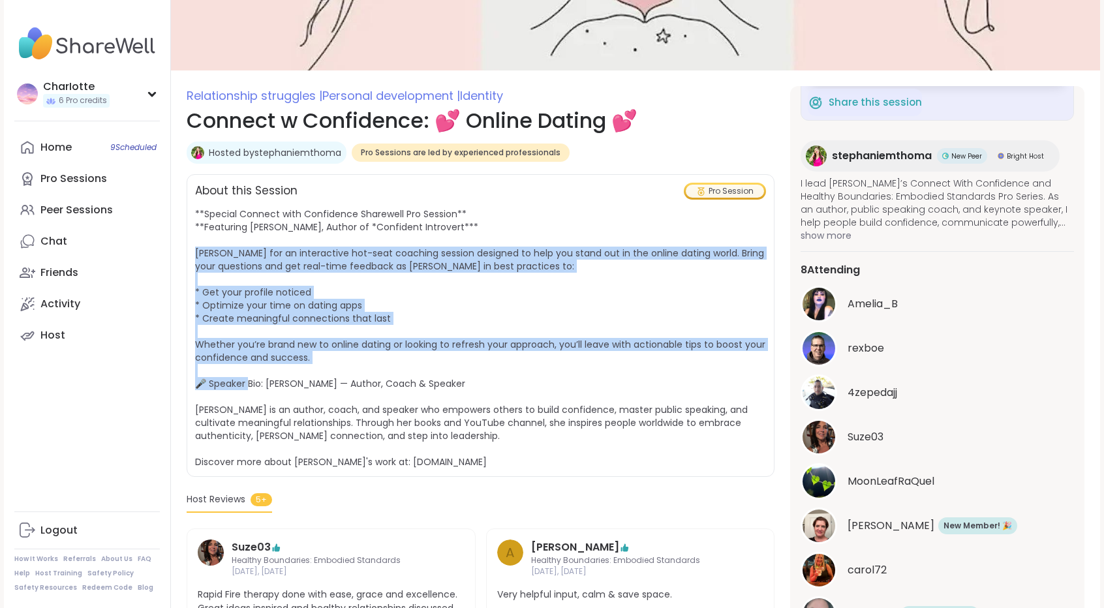
drag, startPoint x: 468, startPoint y: 360, endPoint x: 518, endPoint y: 222, distance: 145.7
click at [518, 222] on span "**Special Connect with Confidence Sharewell Pro Session** **Featuring Stephanie…" at bounding box center [480, 337] width 571 height 261
drag, startPoint x: 518, startPoint y: 222, endPoint x: 482, endPoint y: 352, distance: 134.3
click at [482, 352] on span "**Special Connect with Confidence Sharewell Pro Session** **Featuring Stephanie…" at bounding box center [480, 337] width 571 height 261
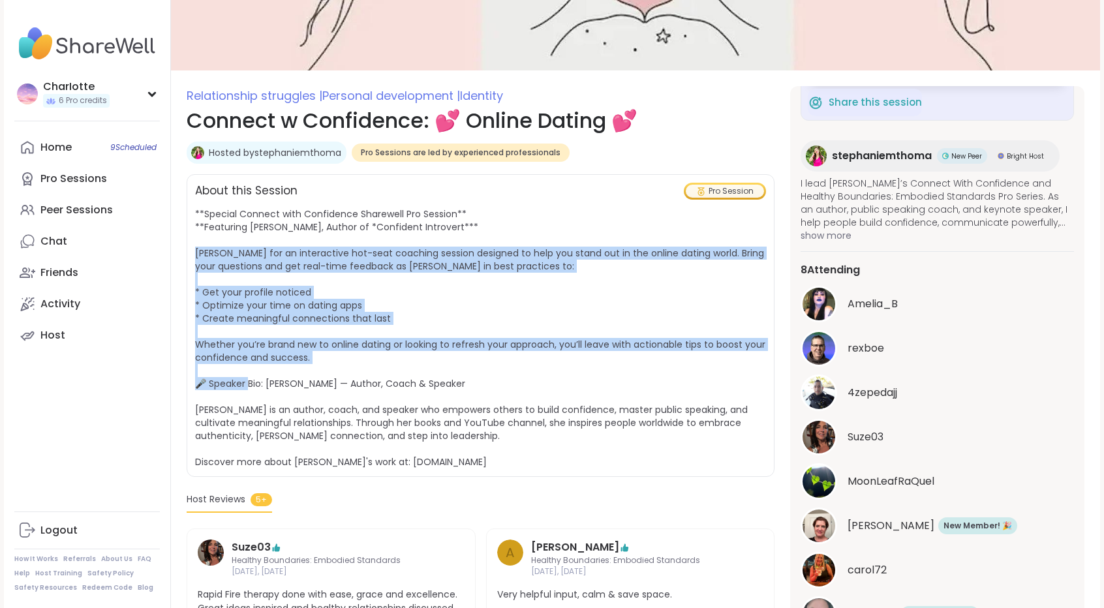
click at [519, 246] on span "**Special Connect with Confidence Sharewell Pro Session** **Featuring Stephanie…" at bounding box center [480, 337] width 570 height 261
drag, startPoint x: 519, startPoint y: 246, endPoint x: 483, endPoint y: 356, distance: 115.3
click at [483, 356] on span "**Special Connect with Confidence Sharewell Pro Session** **Featuring Stephanie…" at bounding box center [480, 337] width 571 height 261
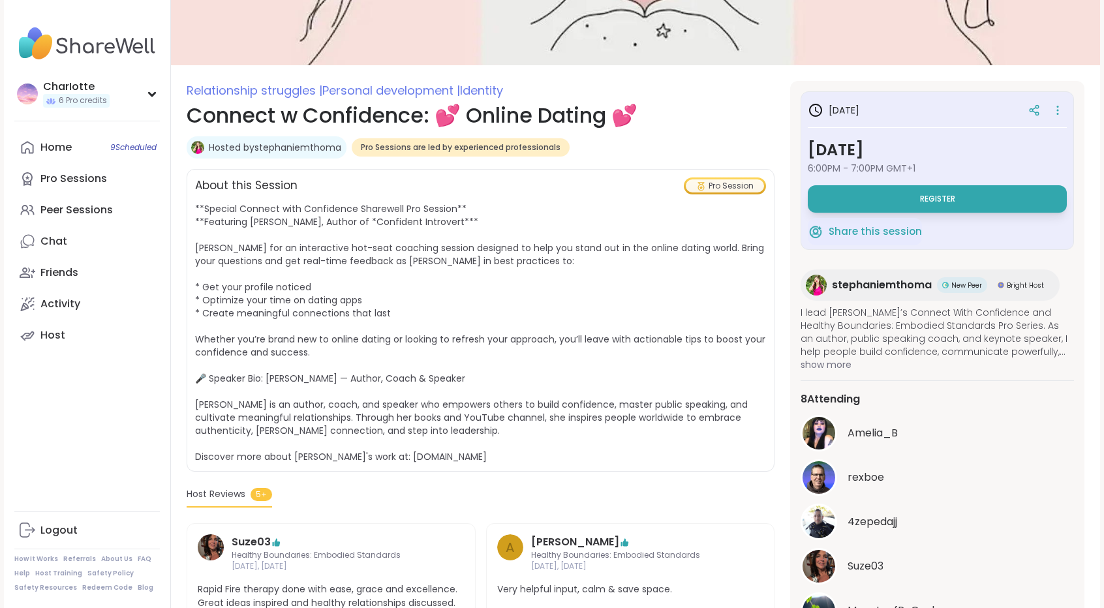
scroll to position [102, 0]
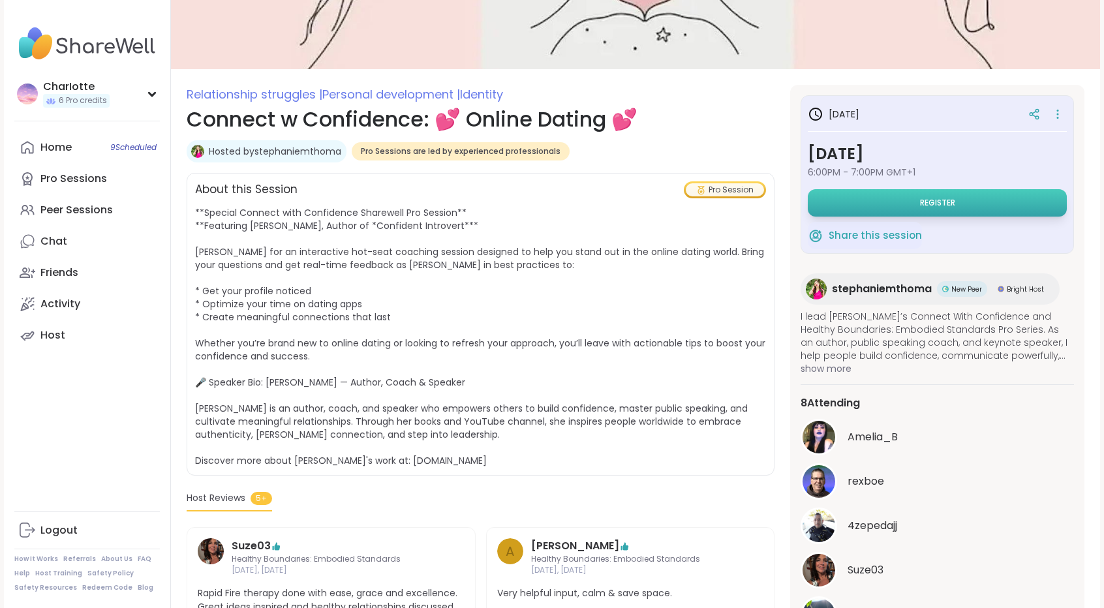
click at [887, 208] on button "Register" at bounding box center [937, 202] width 259 height 27
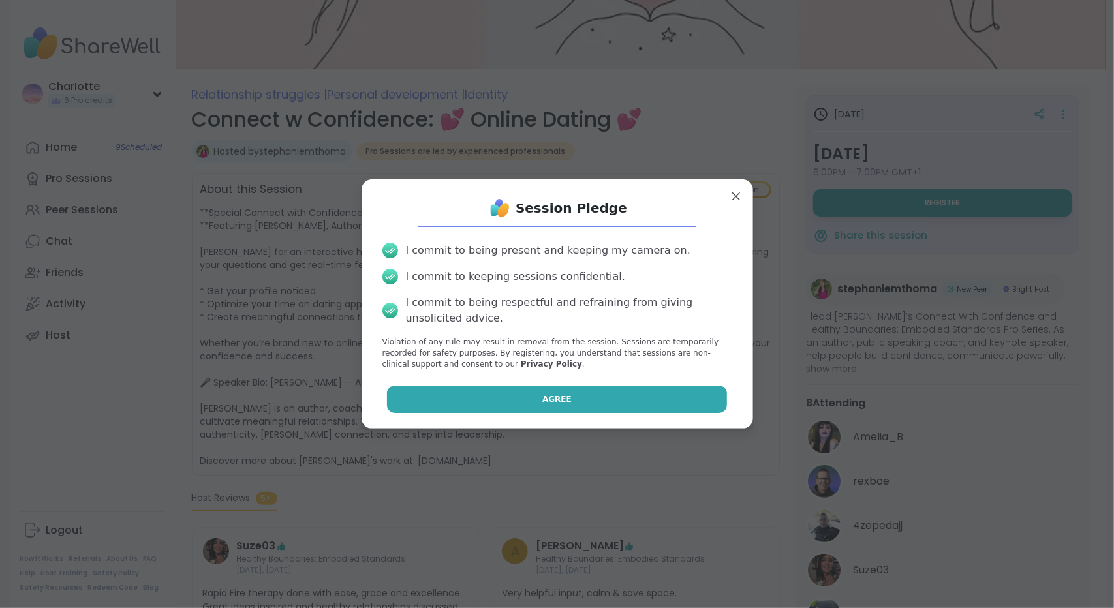
click at [512, 391] on button "Agree" at bounding box center [557, 399] width 340 height 27
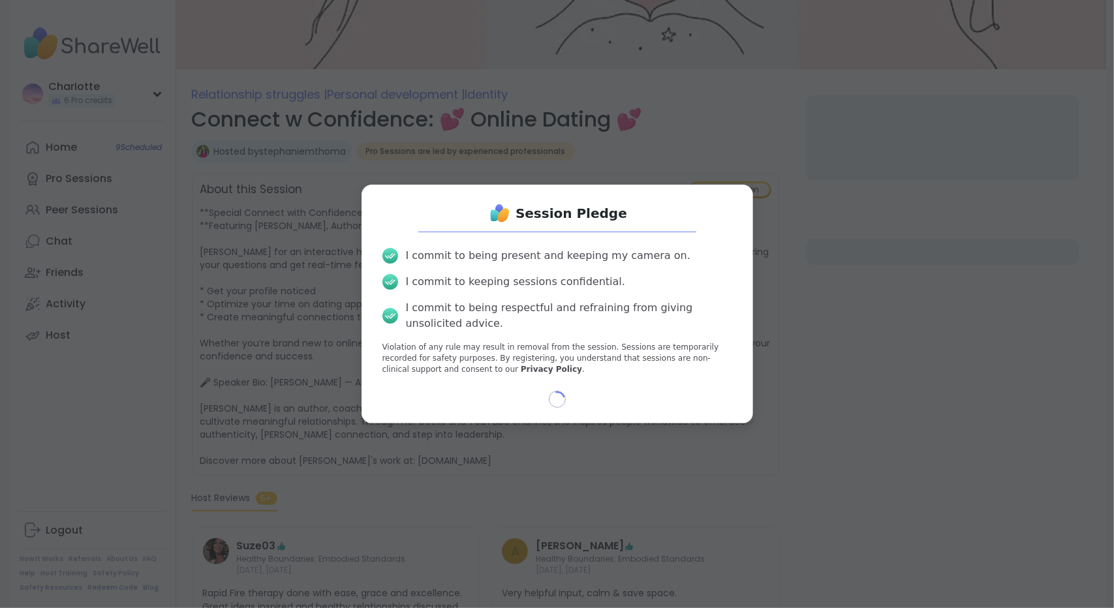
select select "**"
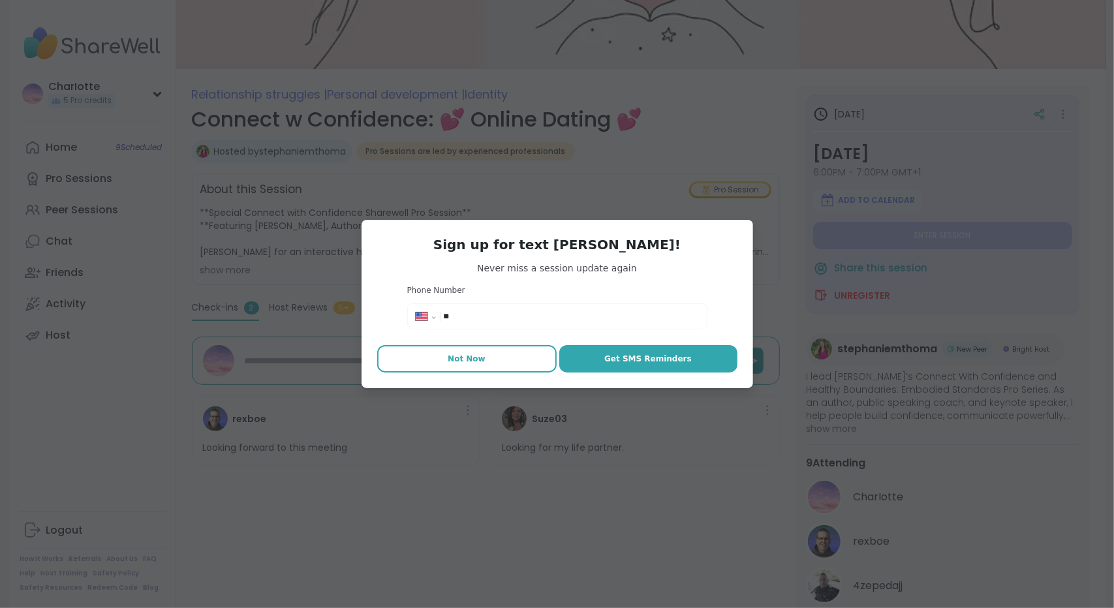
click at [470, 360] on span "Not Now" at bounding box center [467, 359] width 38 height 12
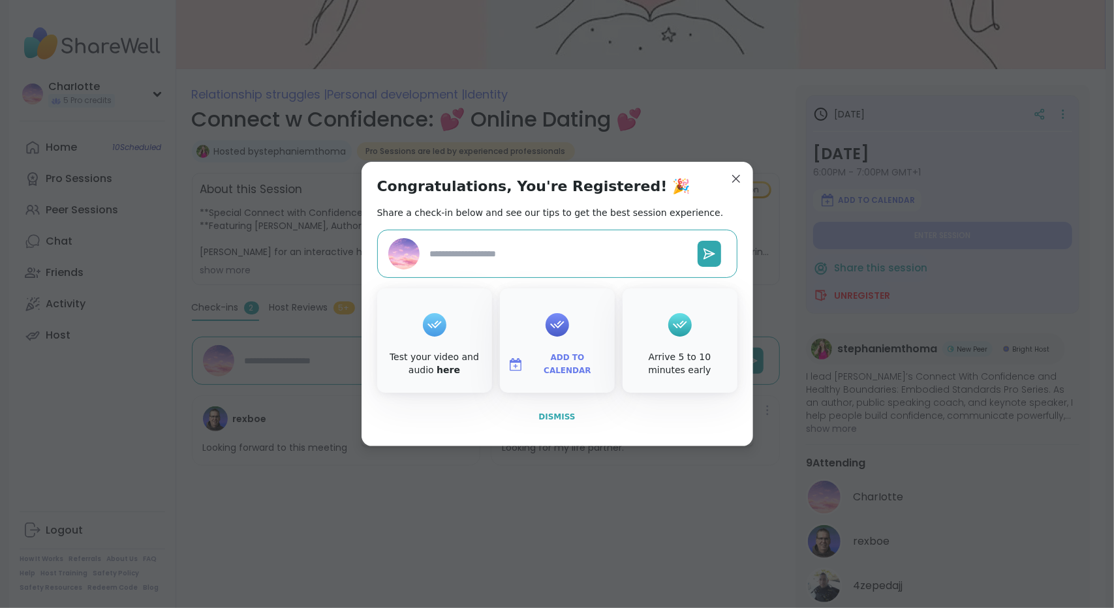
click at [562, 422] on span "Dismiss" at bounding box center [556, 417] width 37 height 12
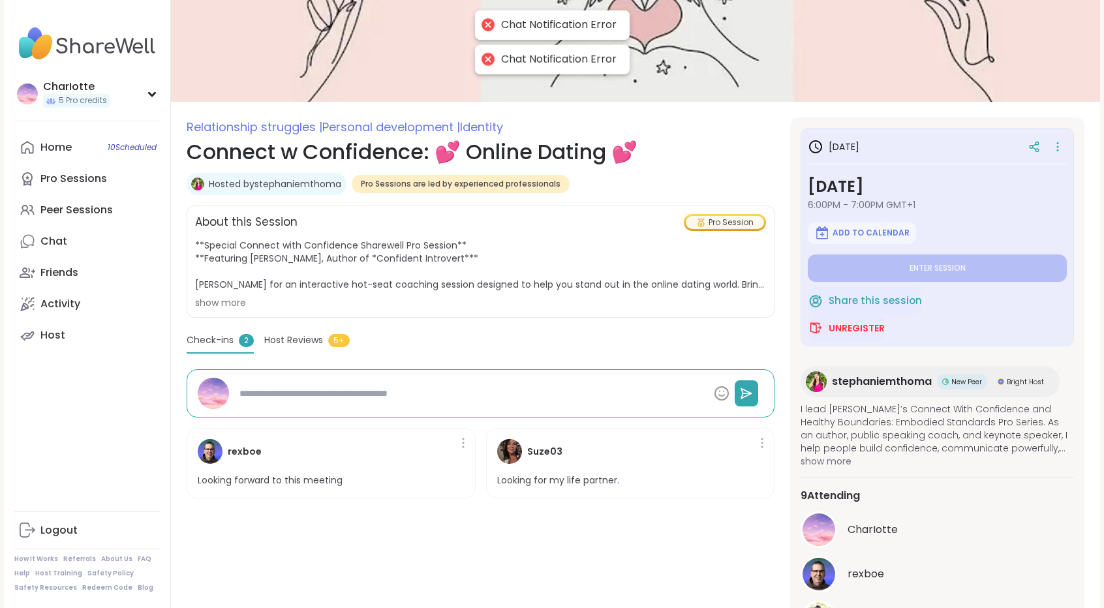
scroll to position [64, 0]
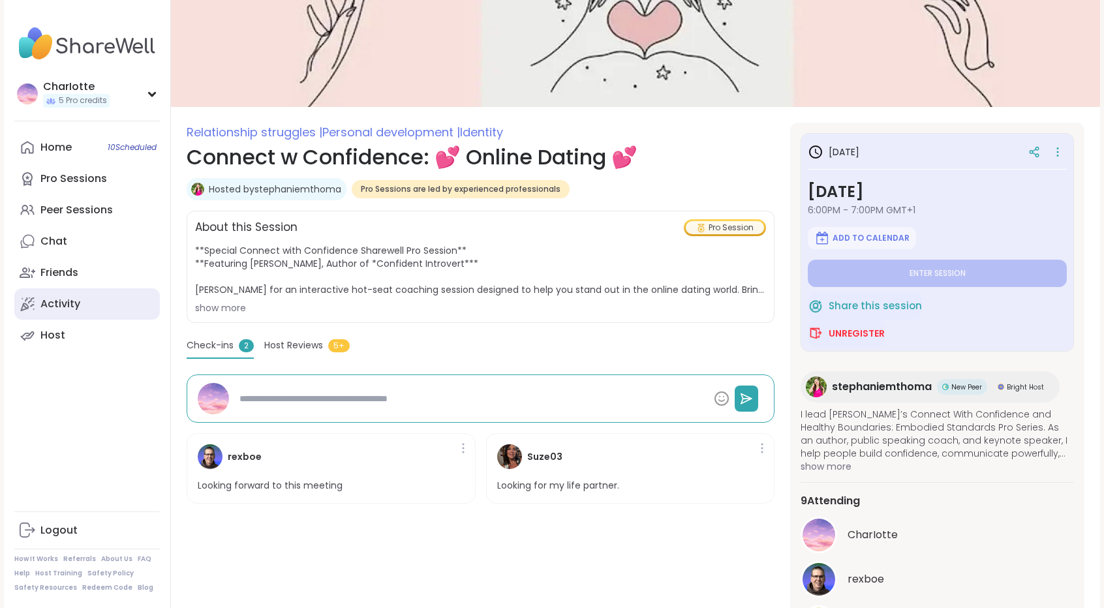
click at [64, 303] on div "Activity" at bounding box center [60, 304] width 40 height 14
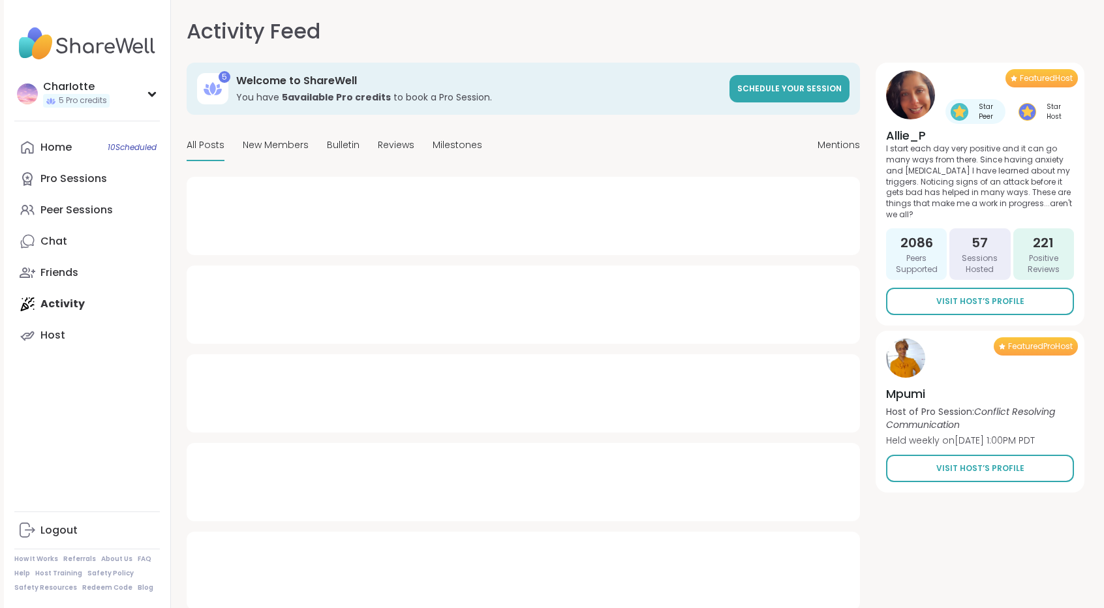
type textarea "*"
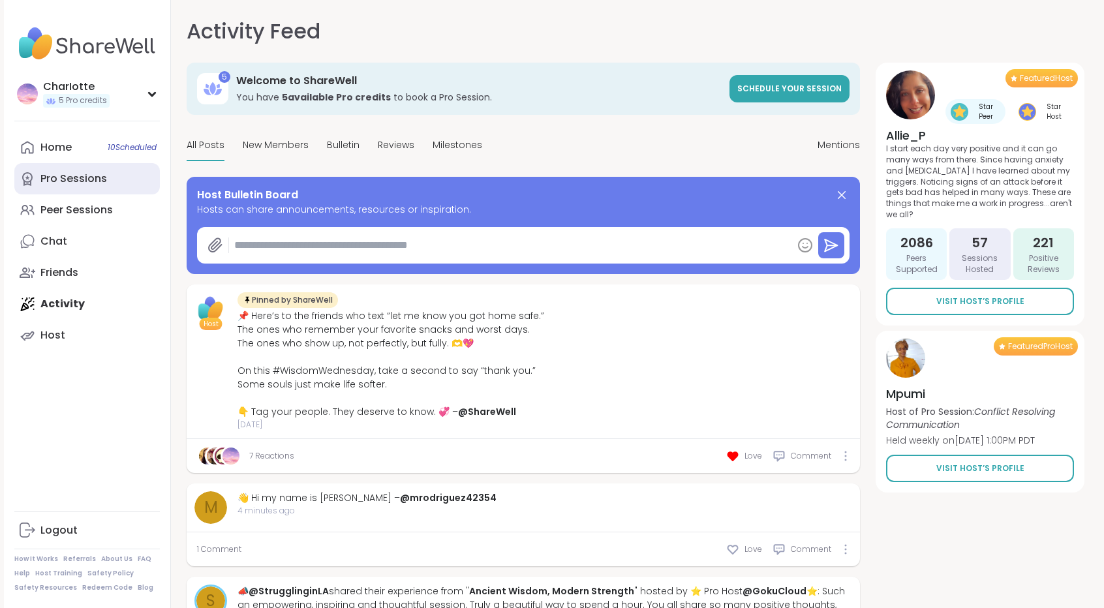
click at [72, 180] on div "Pro Sessions" at bounding box center [73, 179] width 67 height 14
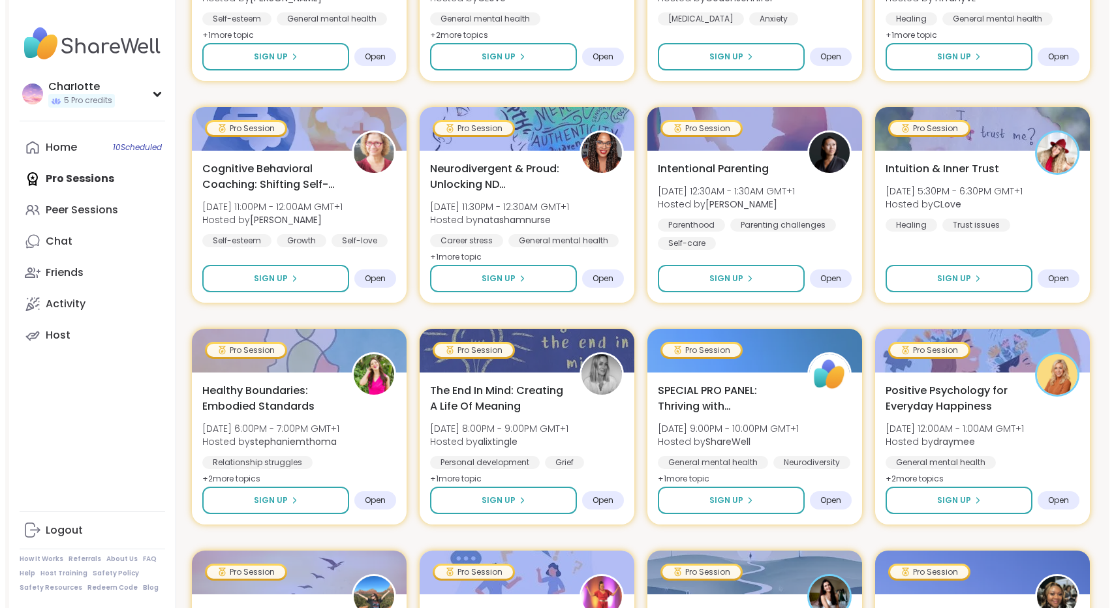
scroll to position [1503, 0]
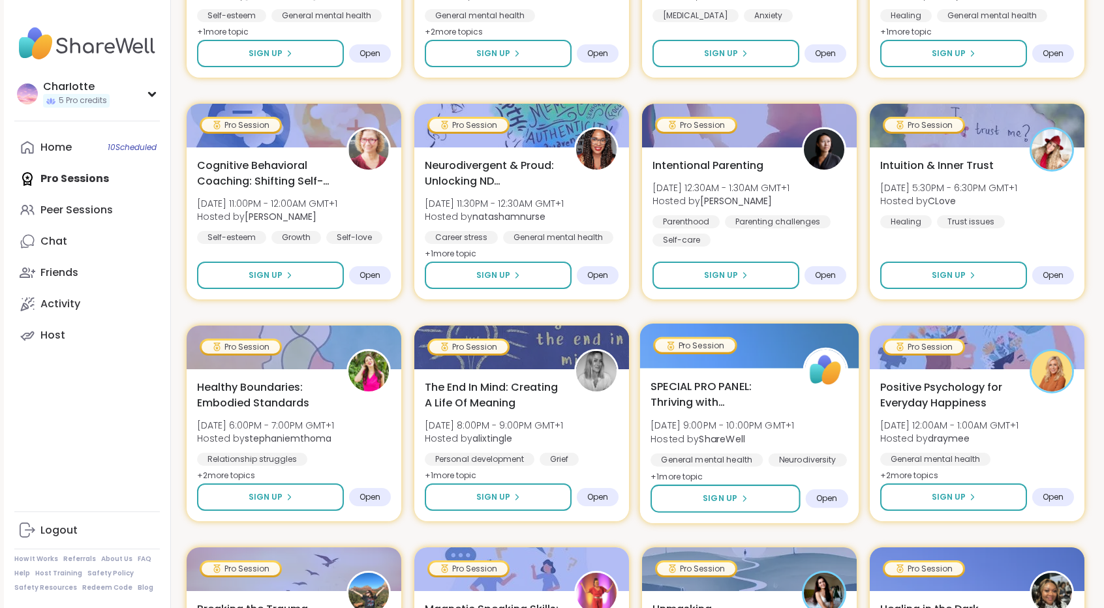
drag, startPoint x: 744, startPoint y: 369, endPoint x: 747, endPoint y: 385, distance: 16.0
click at [747, 385] on span "SPECIAL PRO PANEL: Thriving with Neurodiversity 🧠" at bounding box center [719, 394] width 138 height 32
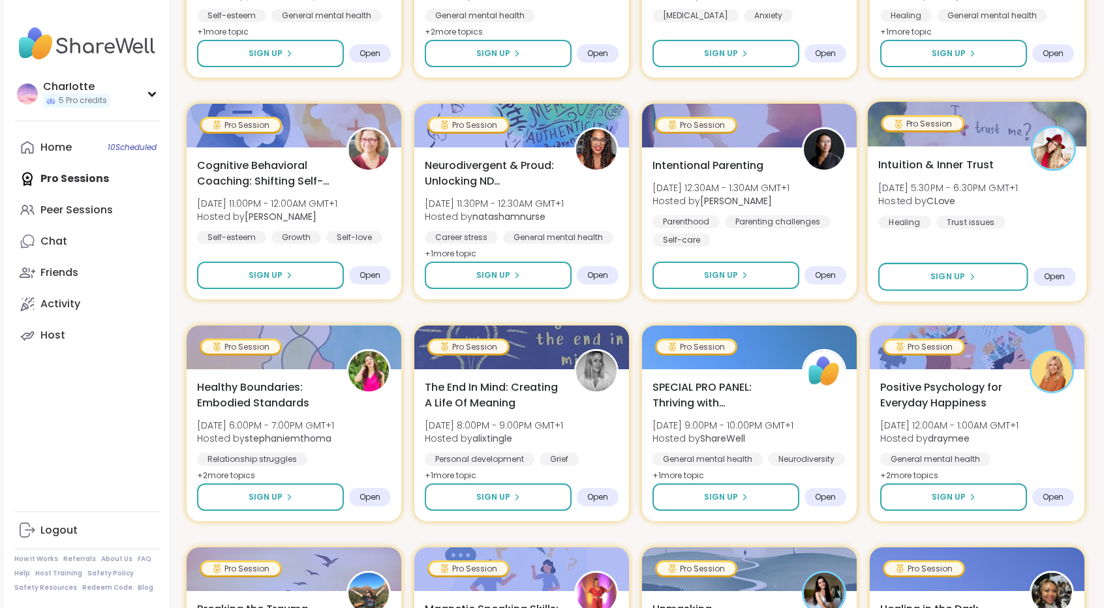
drag, startPoint x: 1104, startPoint y: 182, endPoint x: 1064, endPoint y: 225, distance: 59.1
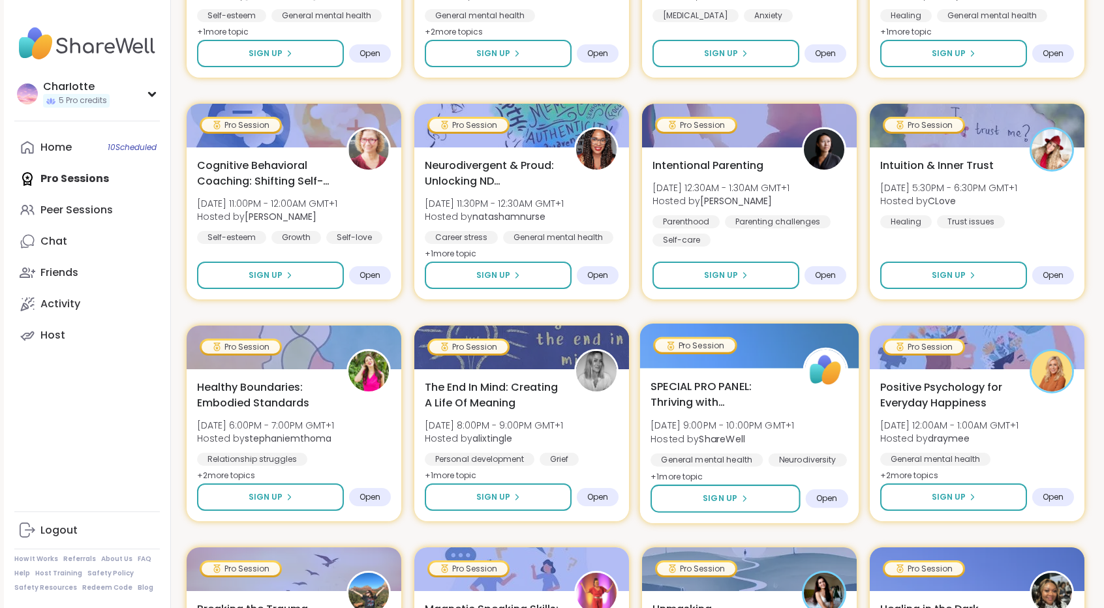
click at [824, 386] on img at bounding box center [825, 370] width 41 height 41
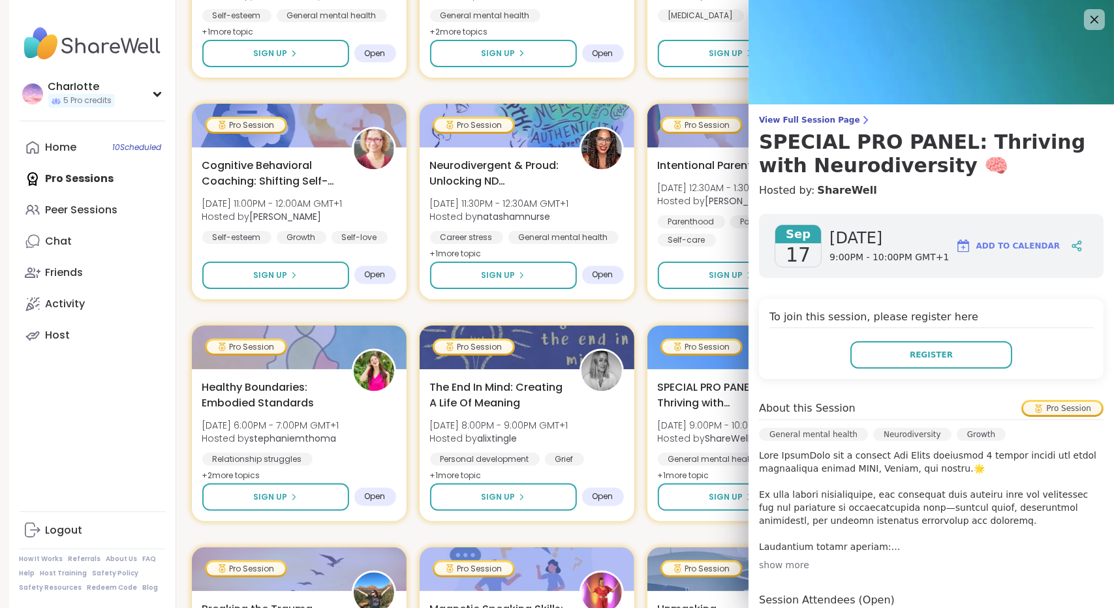
click at [778, 562] on div "show more" at bounding box center [931, 565] width 344 height 13
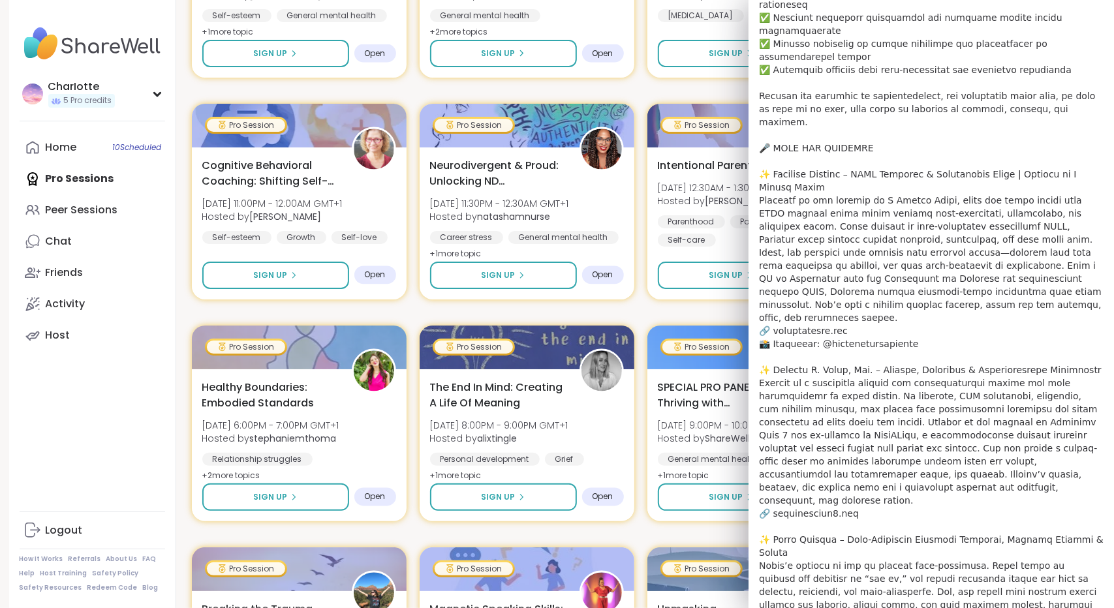
scroll to position [775, 0]
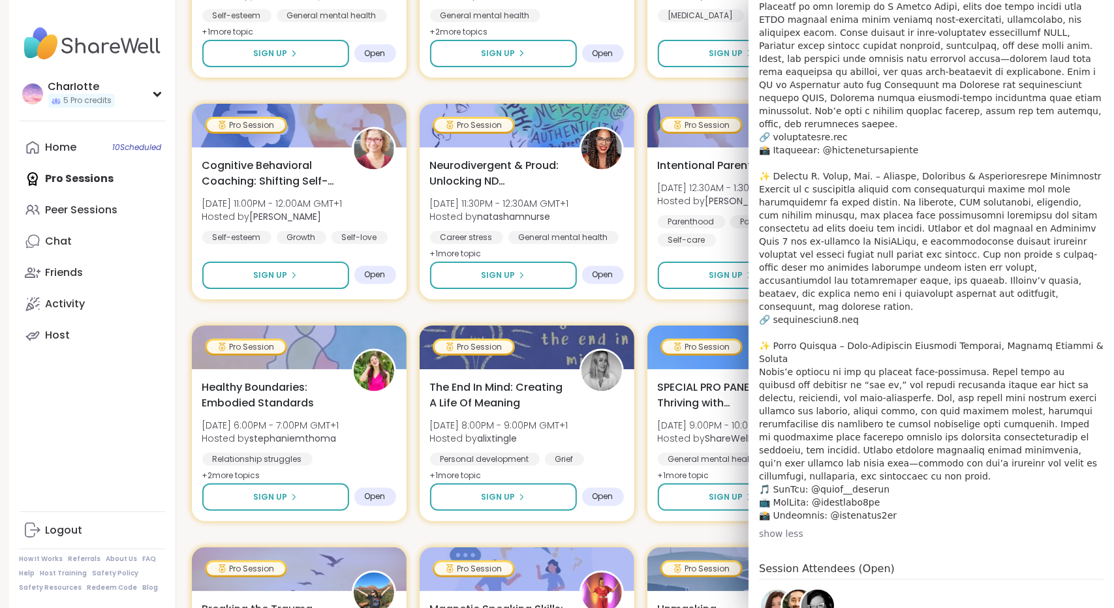
drag, startPoint x: 1092, startPoint y: 482, endPoint x: 1098, endPoint y: 470, distance: 13.4
click at [1098, 470] on div "View Full Session Page SPECIAL PRO PANEL: Thriving with Neurodiversity 🧠 Hosted…" at bounding box center [930, 304] width 365 height 608
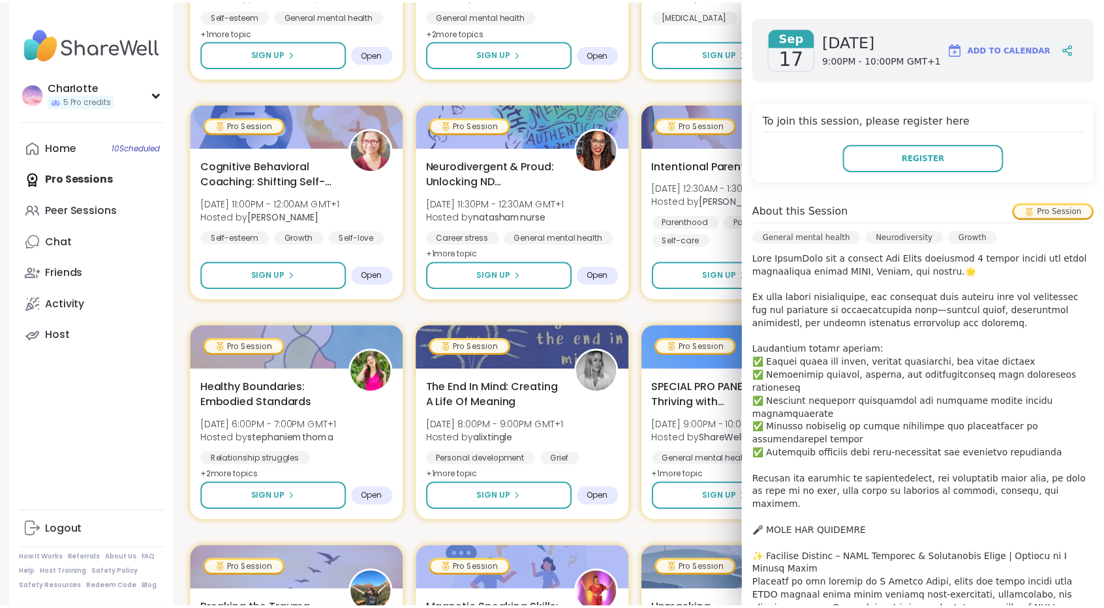
scroll to position [0, 0]
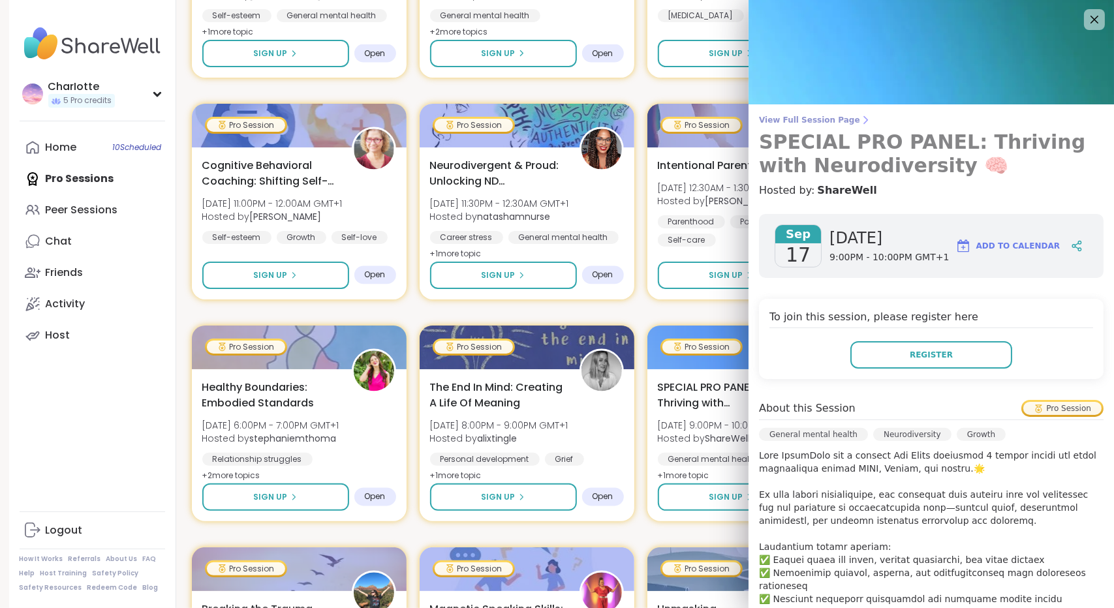
click at [860, 117] on icon at bounding box center [865, 120] width 10 height 10
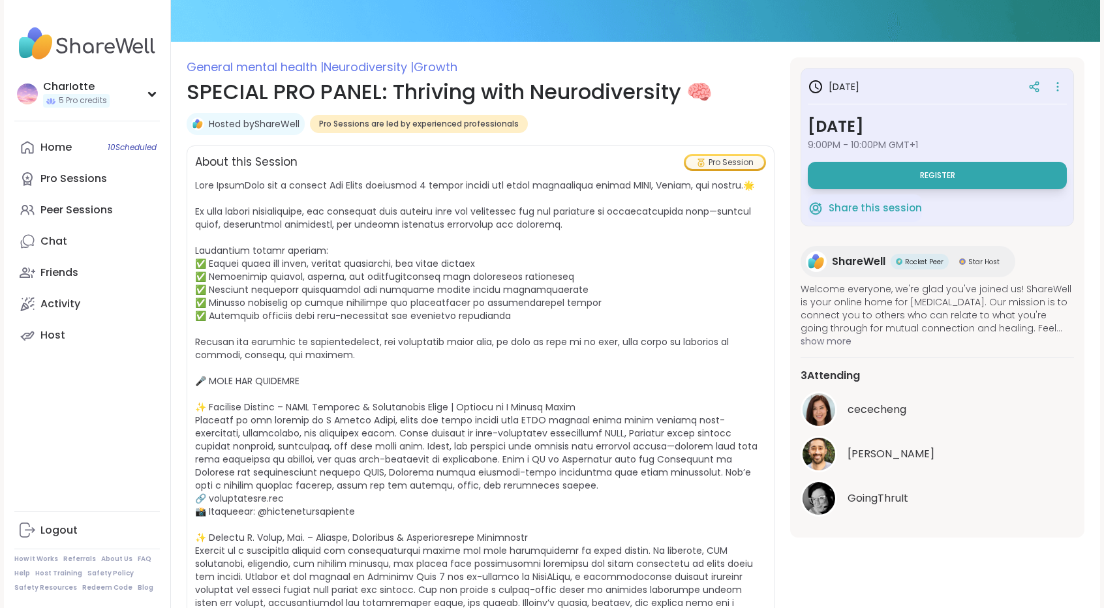
scroll to position [139, 0]
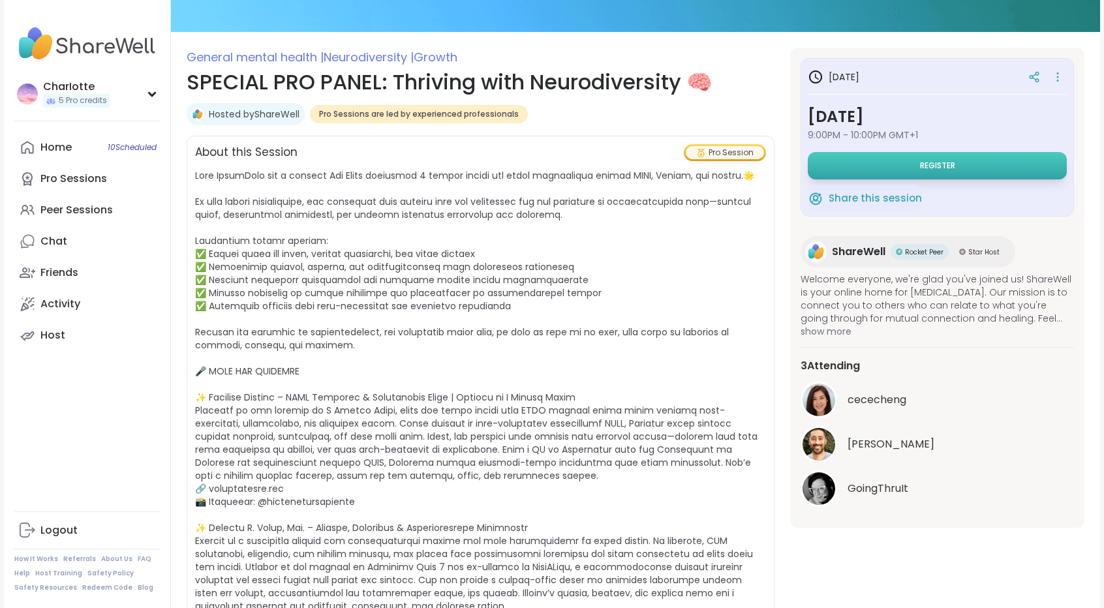
click at [981, 153] on button "Register" at bounding box center [937, 165] width 259 height 27
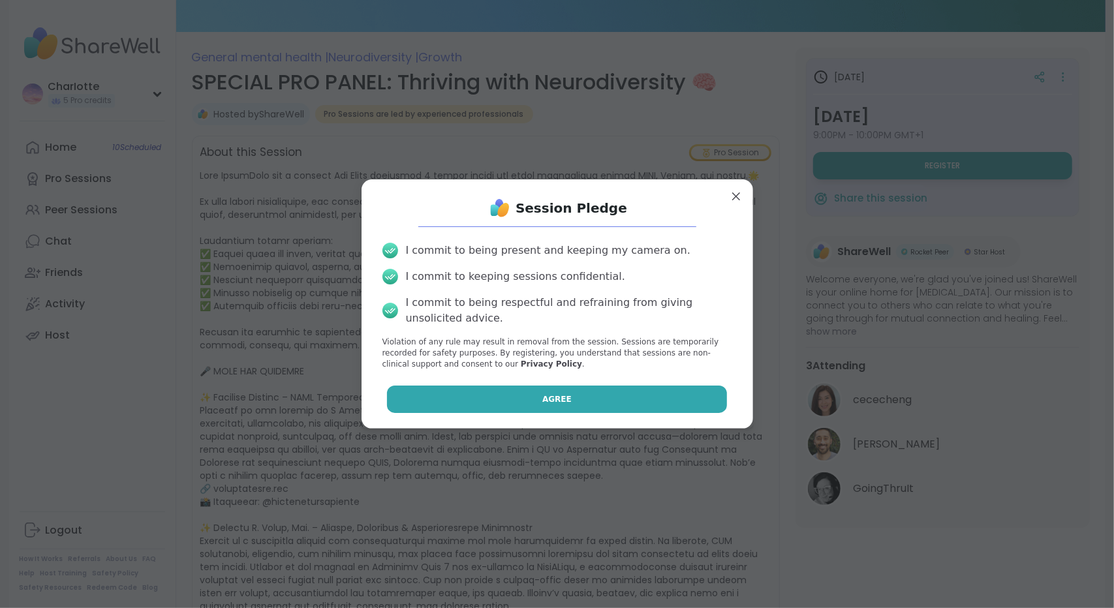
click at [479, 393] on button "Agree" at bounding box center [557, 399] width 340 height 27
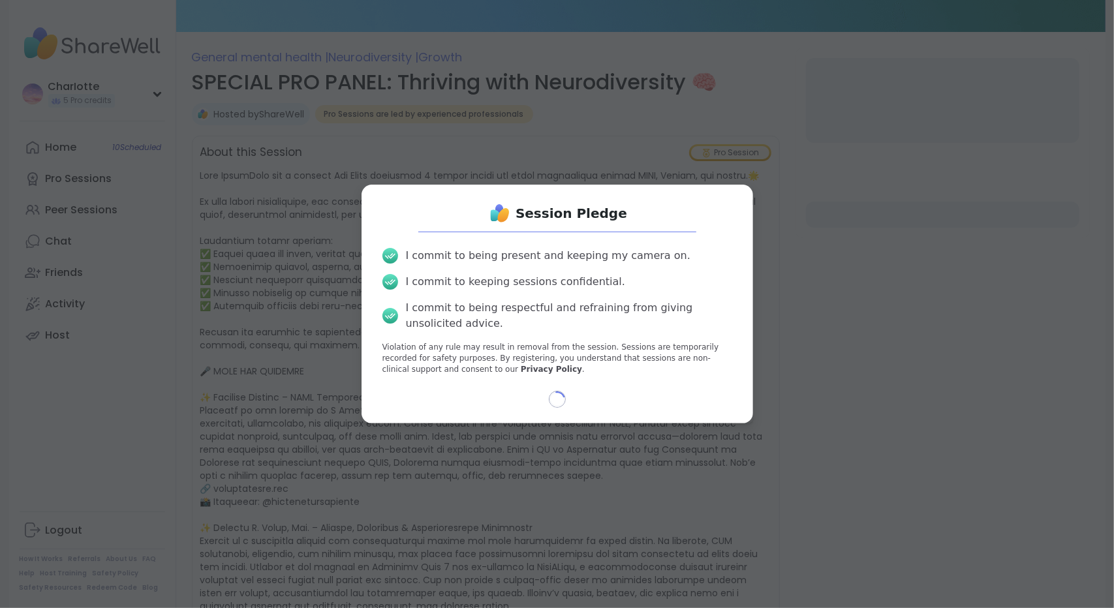
select select "**"
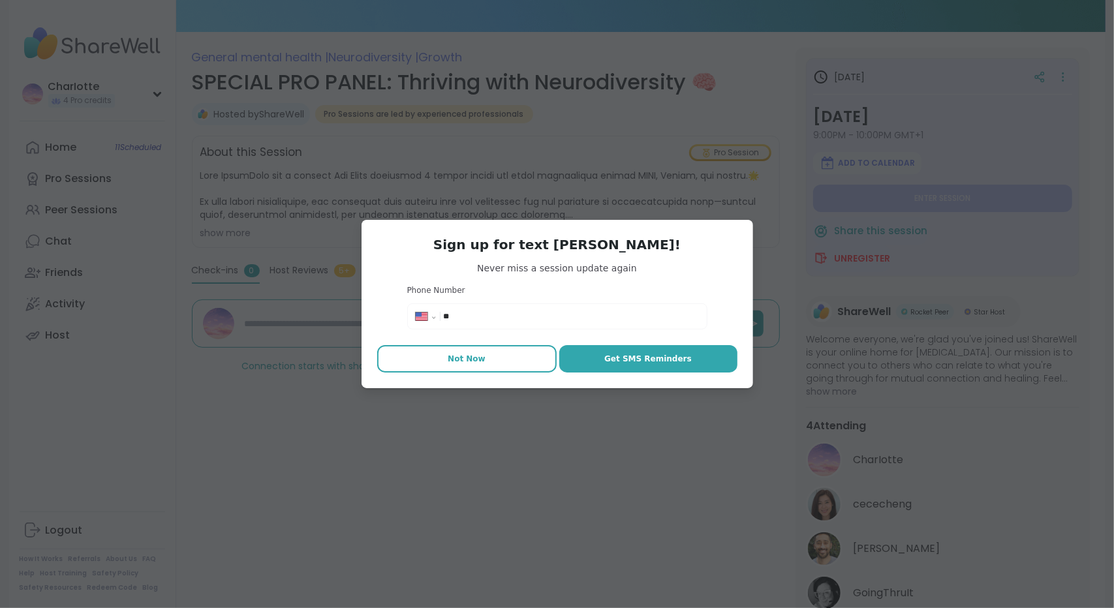
click at [499, 365] on button "Not Now" at bounding box center [466, 358] width 179 height 27
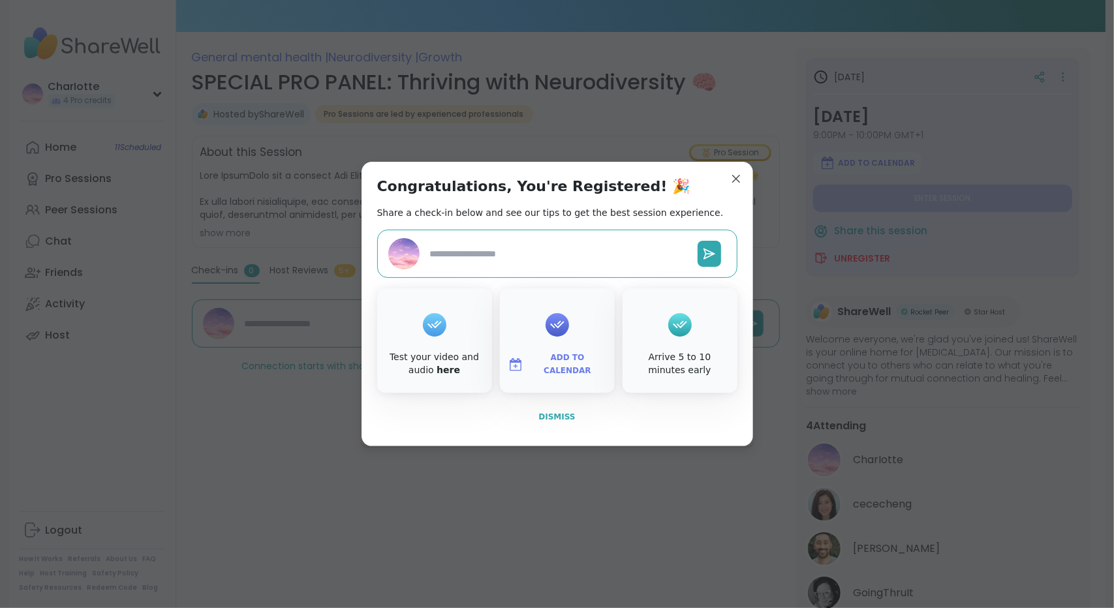
click at [560, 417] on span "Dismiss" at bounding box center [556, 416] width 37 height 9
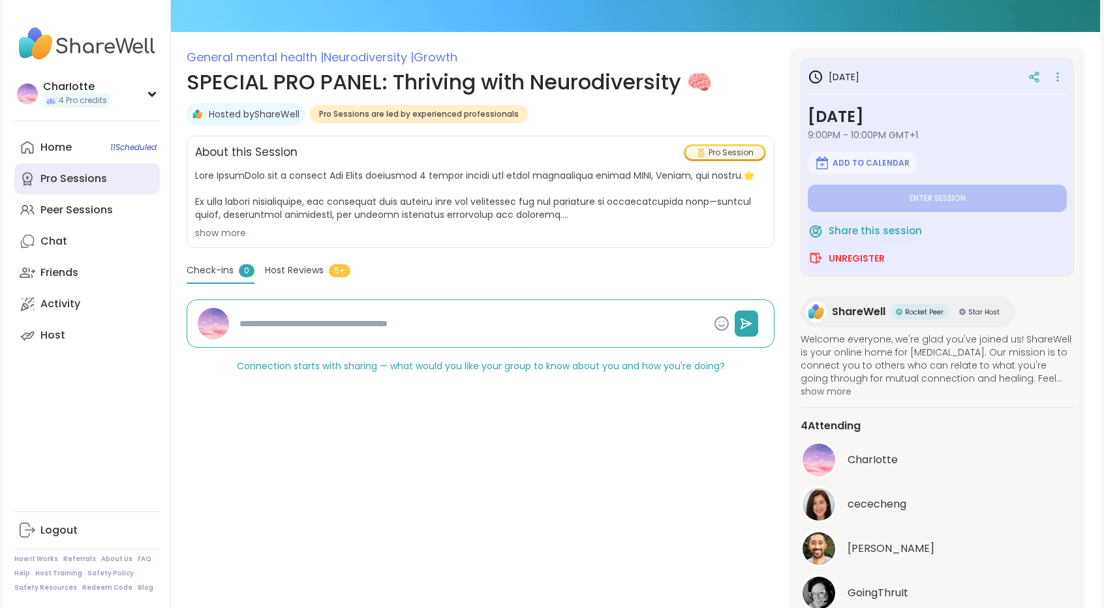
click at [76, 185] on div "Pro Sessions" at bounding box center [73, 179] width 67 height 14
type textarea "*"
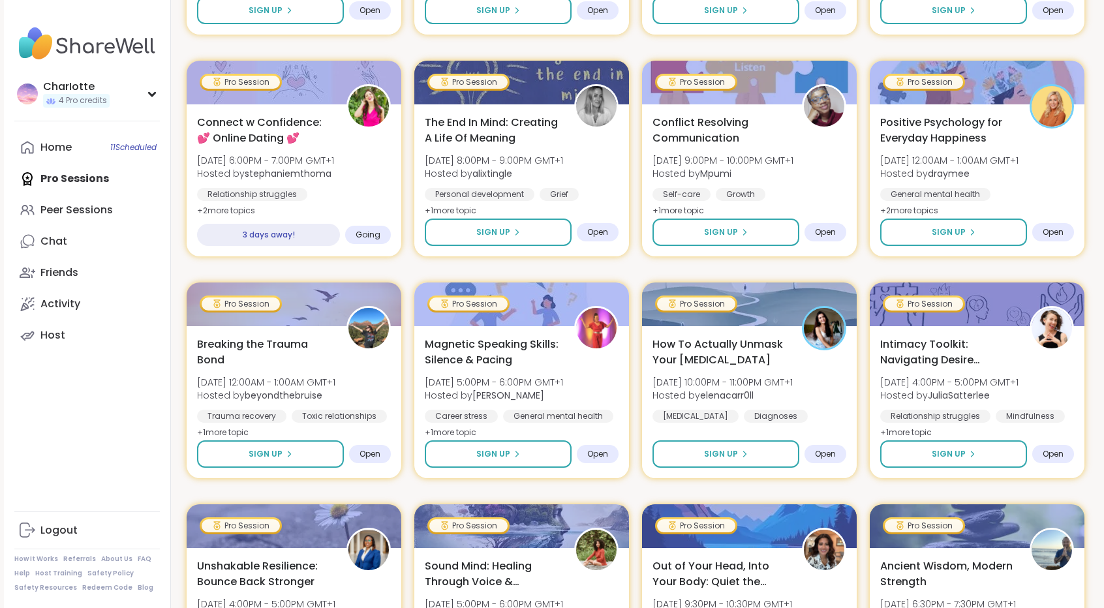
scroll to position [728, 0]
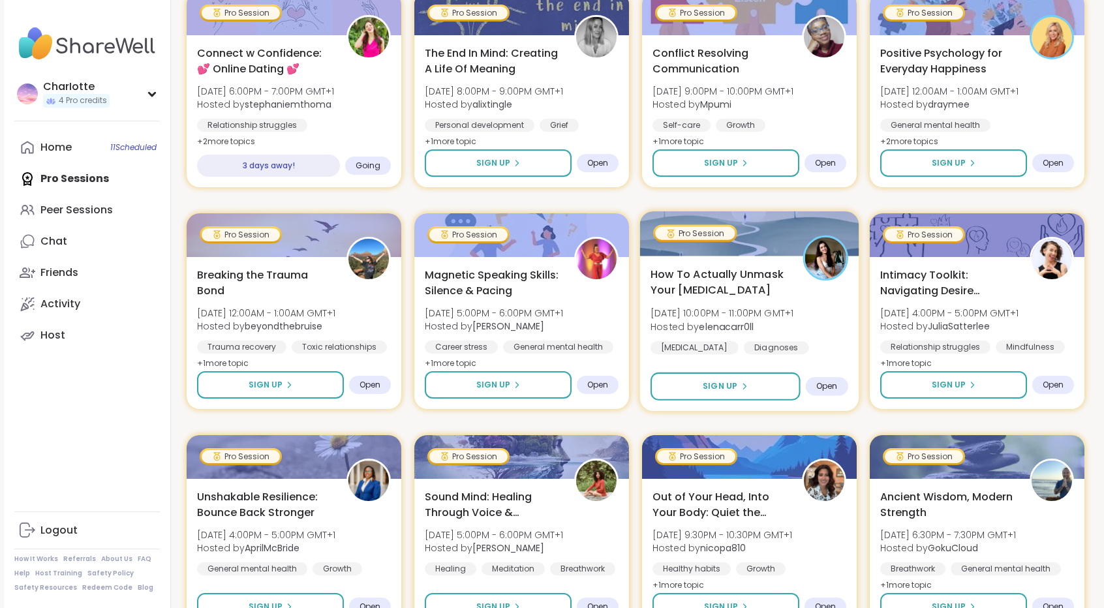
click at [773, 249] on div at bounding box center [749, 233] width 219 height 44
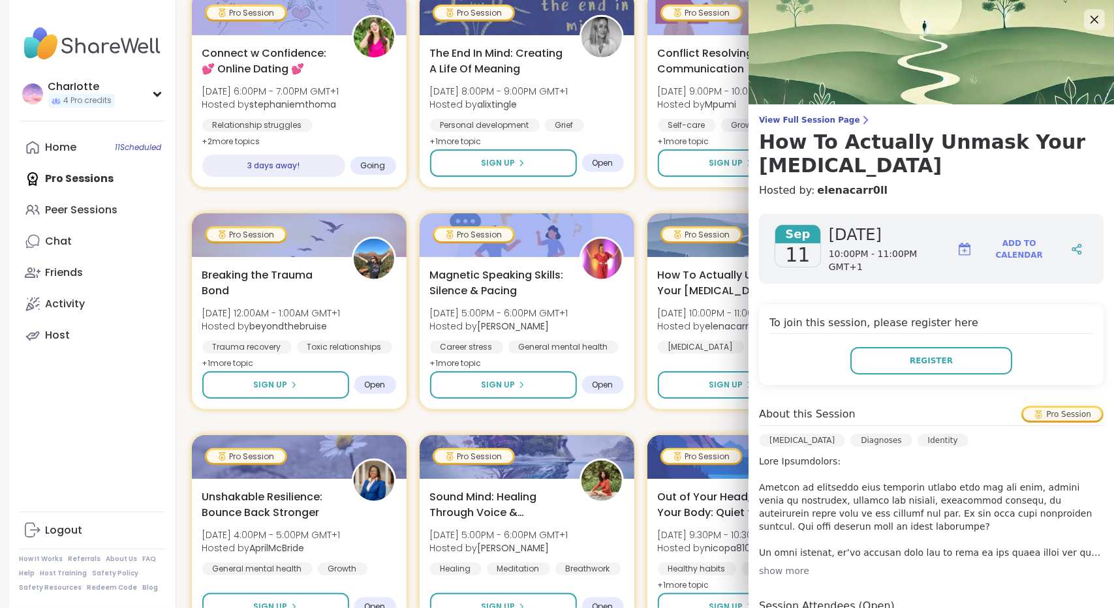
click at [788, 113] on div "View Full Session Page How To Actually Unmask Your Autism Hosted by: elenacarr0…" at bounding box center [930, 424] width 365 height 848
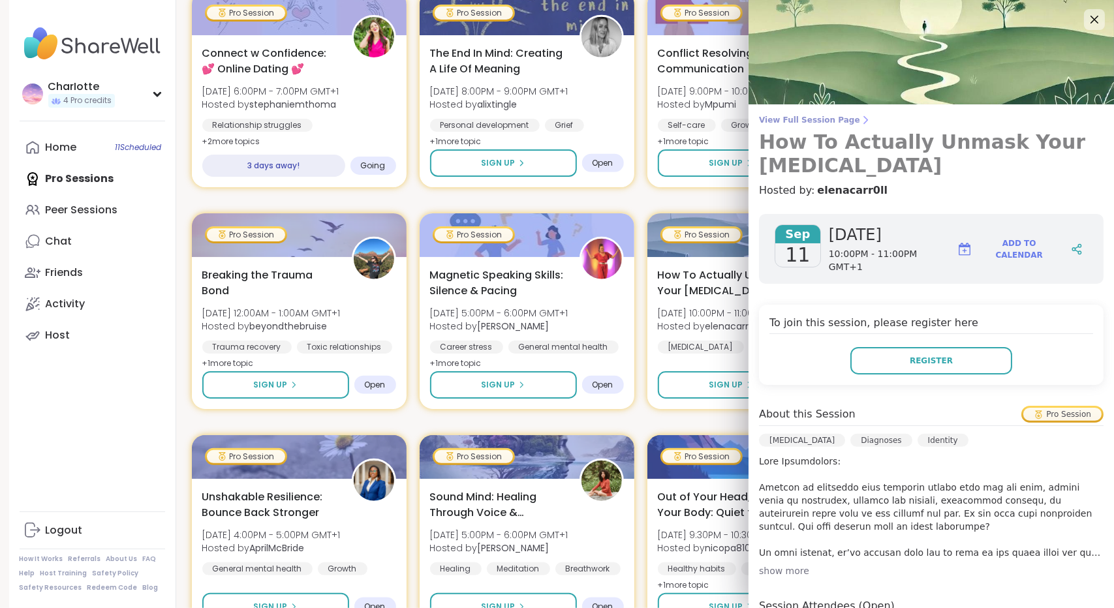
click at [786, 119] on span "View Full Session Page" at bounding box center [931, 120] width 344 height 10
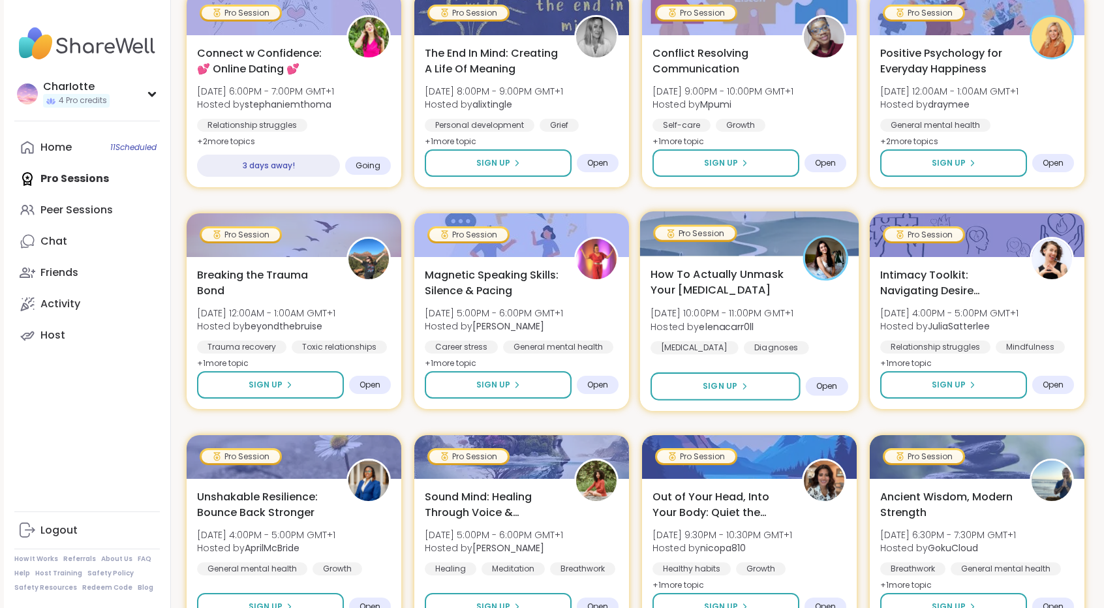
click at [819, 260] on img at bounding box center [825, 257] width 41 height 41
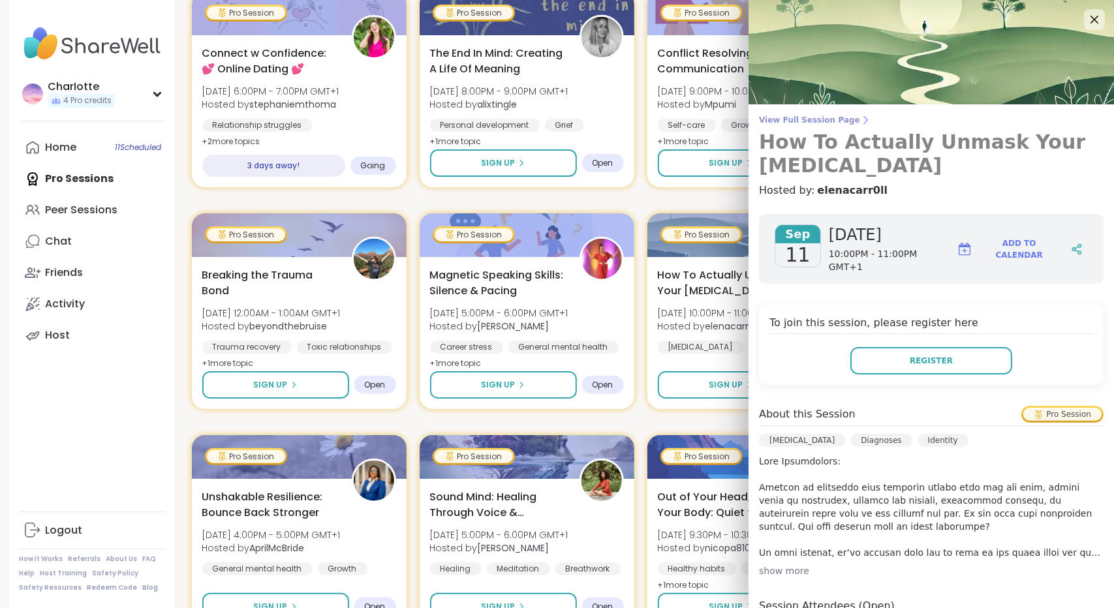
click at [829, 136] on h3 "How To Actually Unmask Your Autism" at bounding box center [931, 153] width 344 height 47
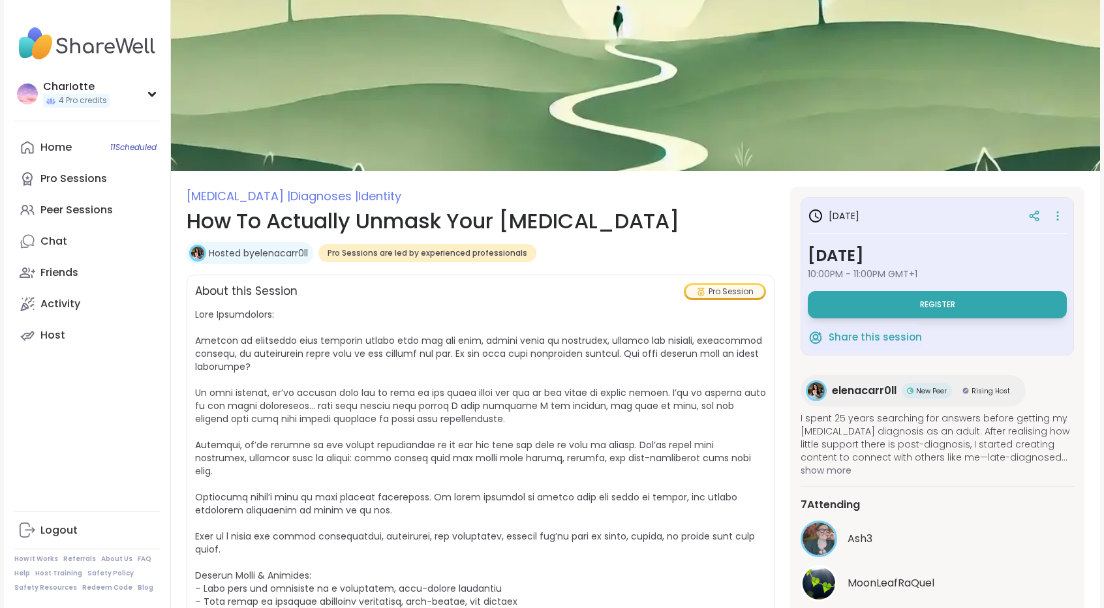
scroll to position [532, 0]
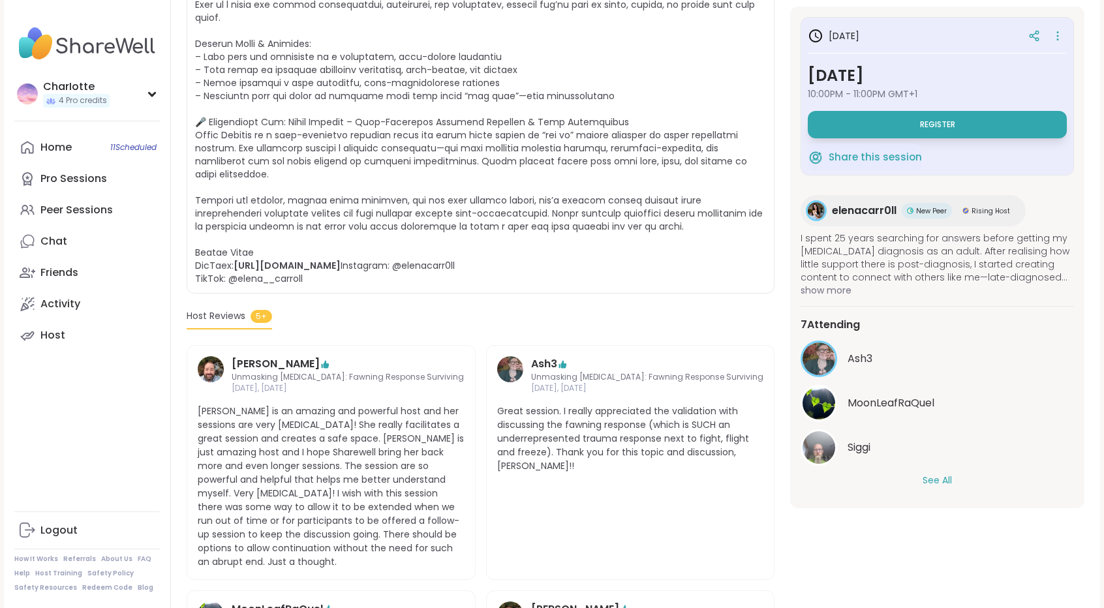
click at [936, 476] on button "See All" at bounding box center [937, 481] width 29 height 14
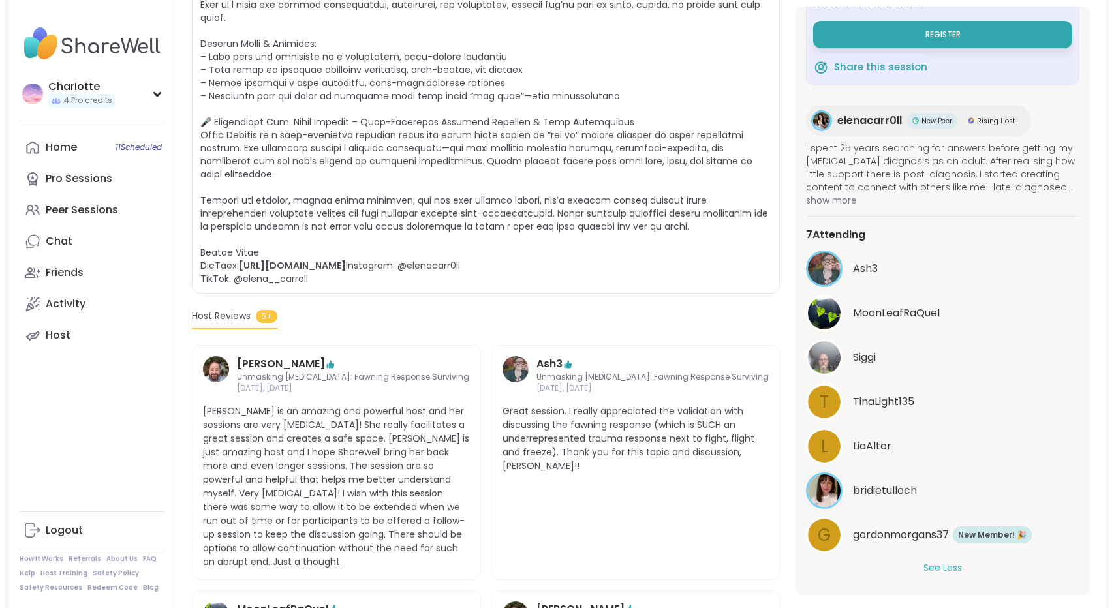
scroll to position [0, 0]
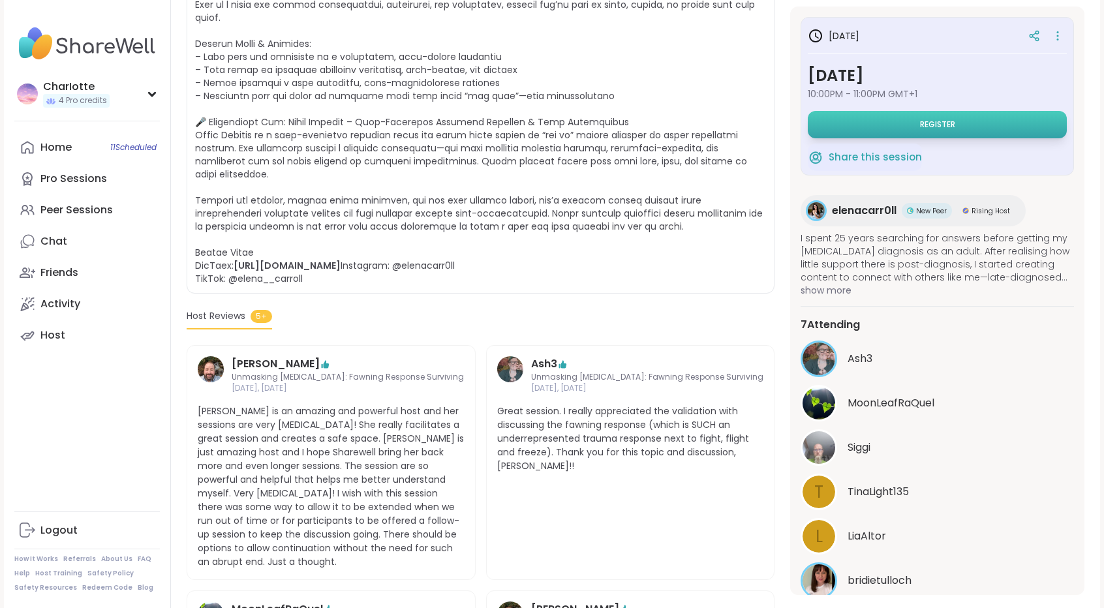
click at [971, 129] on button "Register" at bounding box center [937, 124] width 259 height 27
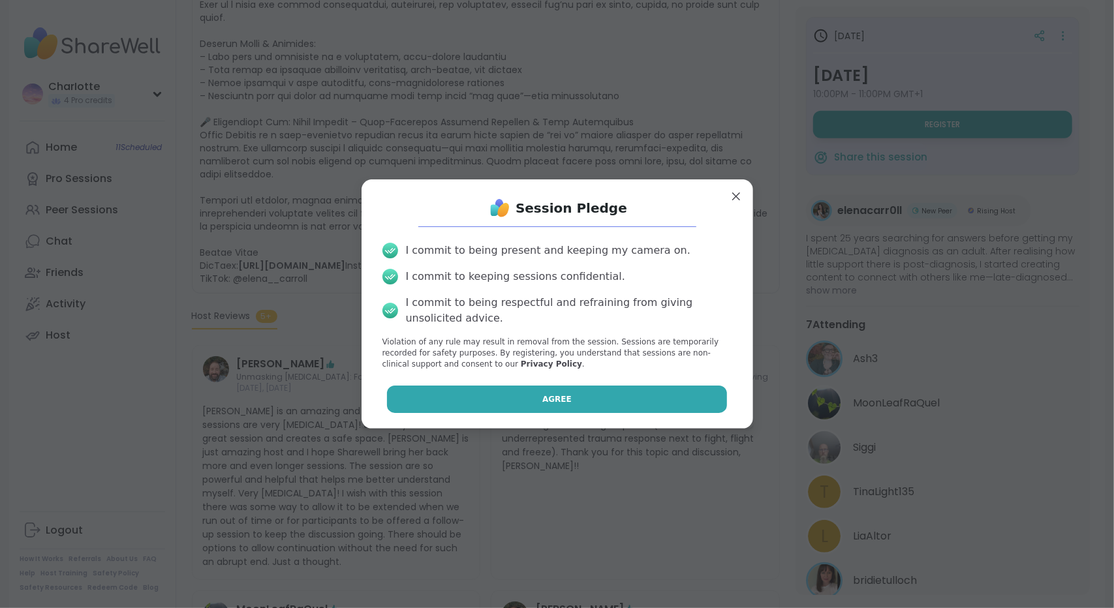
click at [474, 392] on button "Agree" at bounding box center [557, 399] width 340 height 27
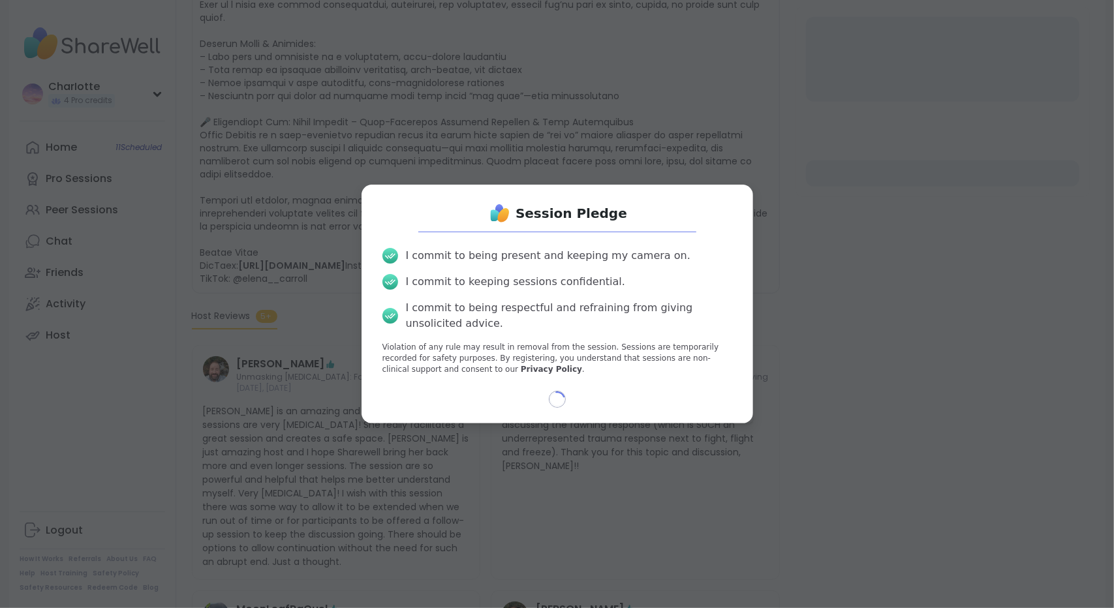
select select "**"
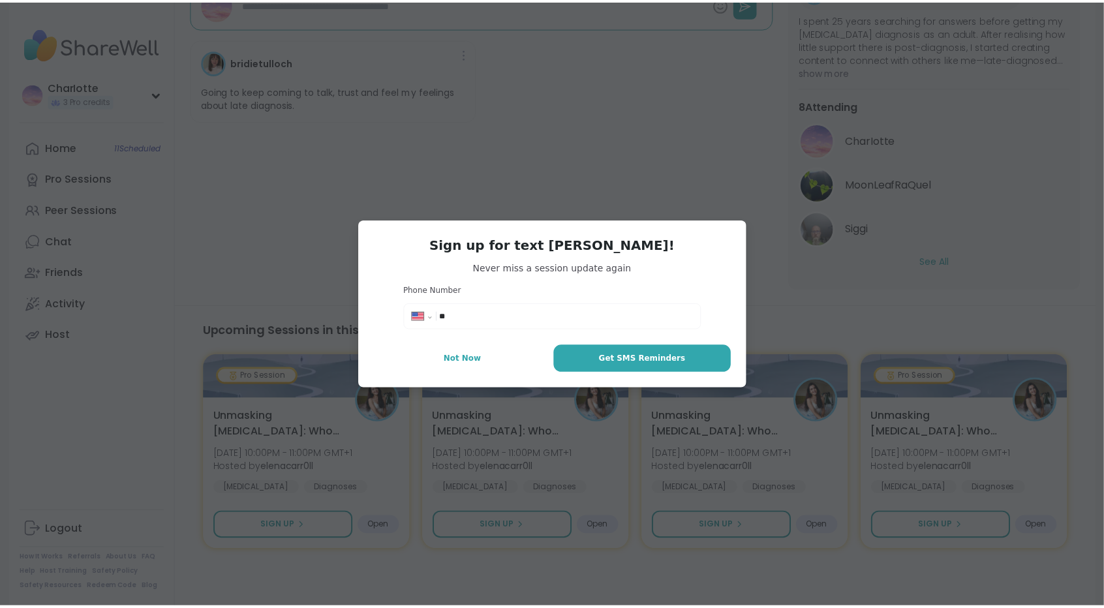
scroll to position [457, 0]
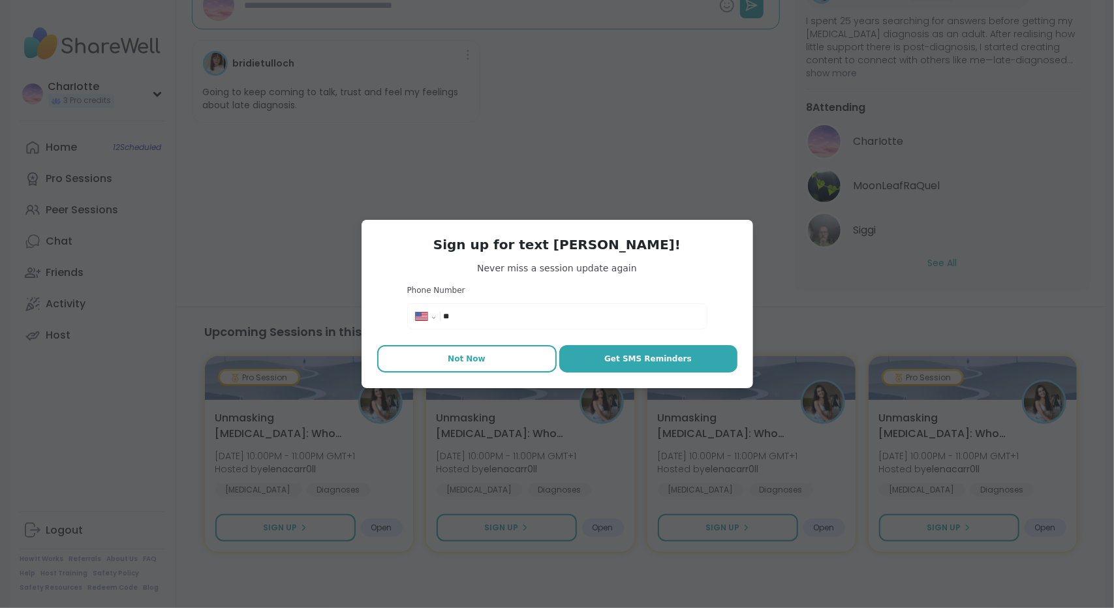
drag, startPoint x: 488, startPoint y: 376, endPoint x: 480, endPoint y: 358, distance: 19.9
click at [480, 358] on div "**********" at bounding box center [556, 304] width 391 height 169
click at [480, 358] on button "Not Now" at bounding box center [466, 358] width 179 height 27
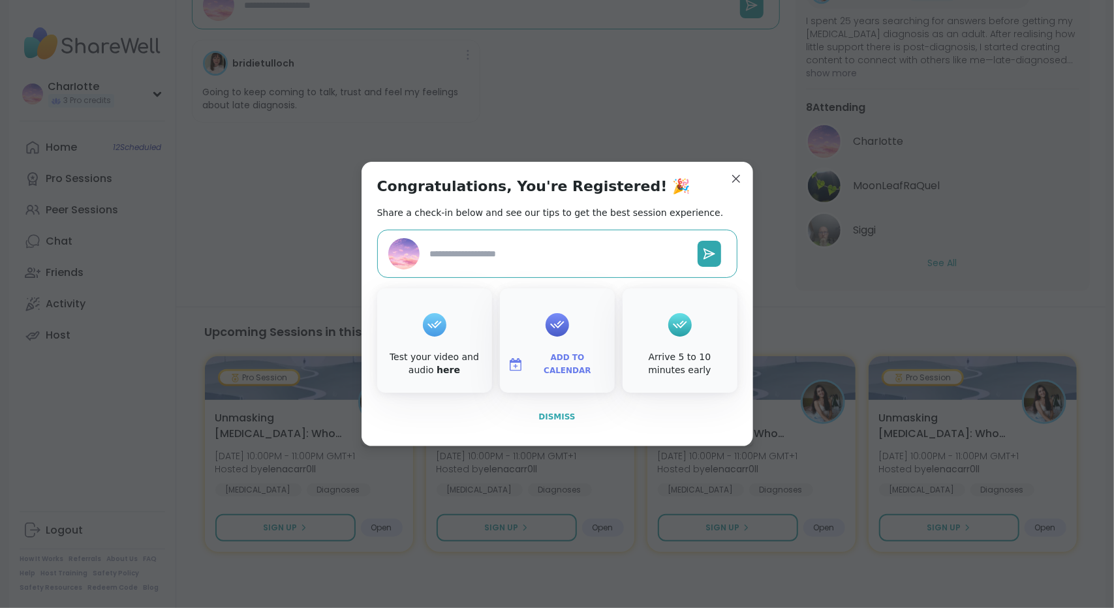
click at [546, 412] on span "Dismiss" at bounding box center [556, 416] width 37 height 9
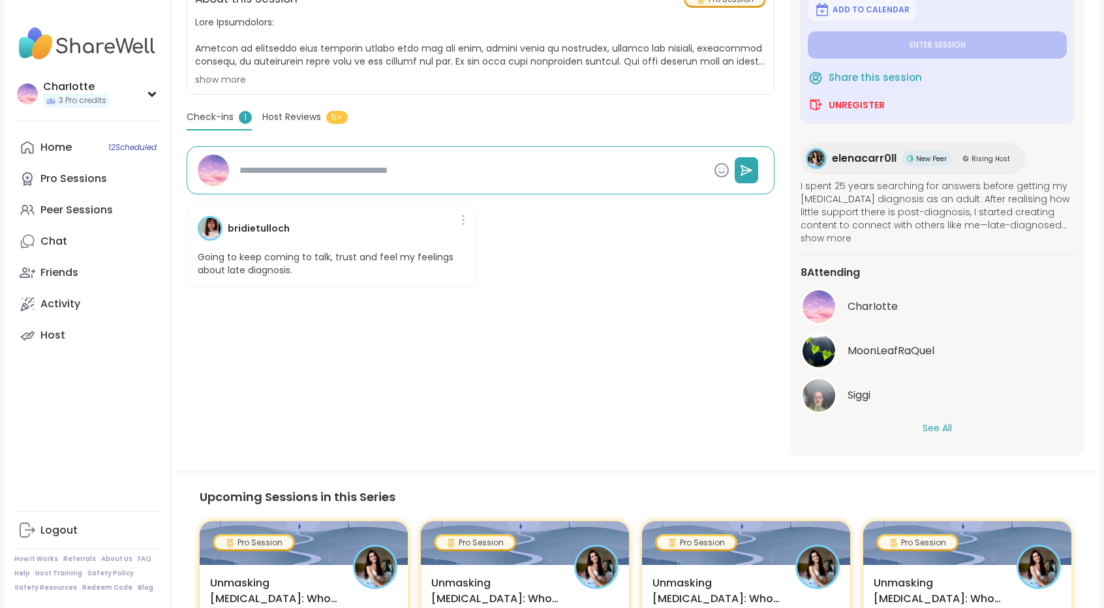
scroll to position [363, 0]
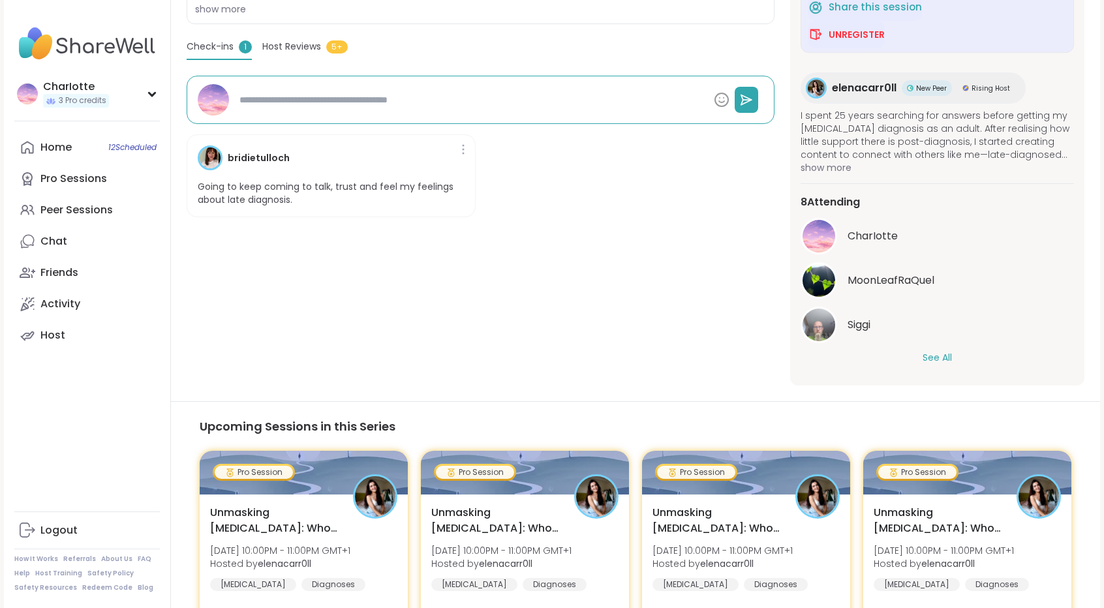
click at [935, 352] on button "See All" at bounding box center [937, 358] width 29 height 14
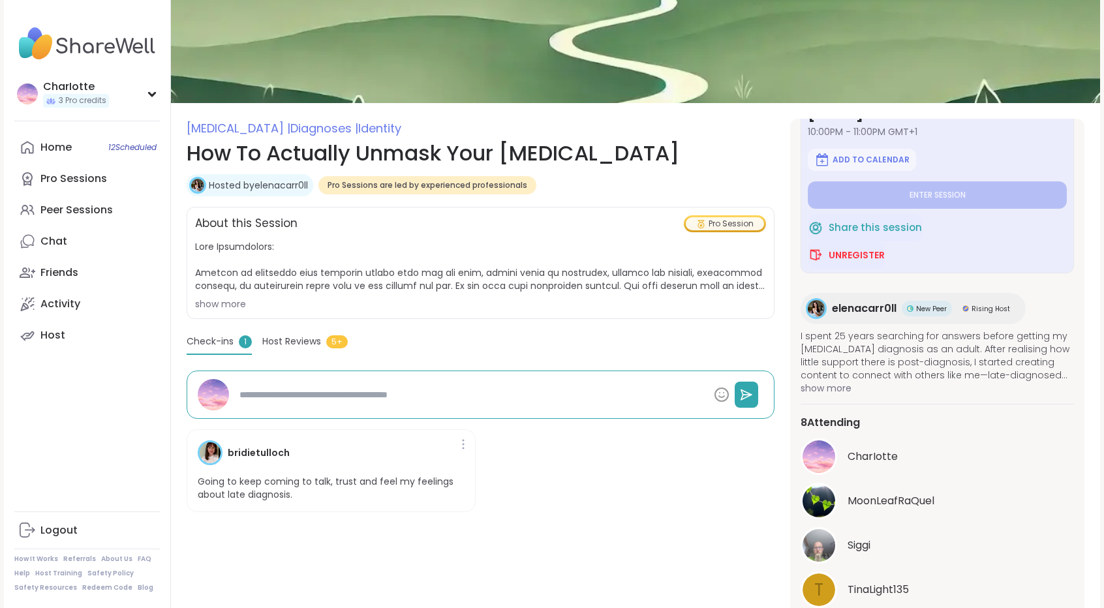
scroll to position [485, 0]
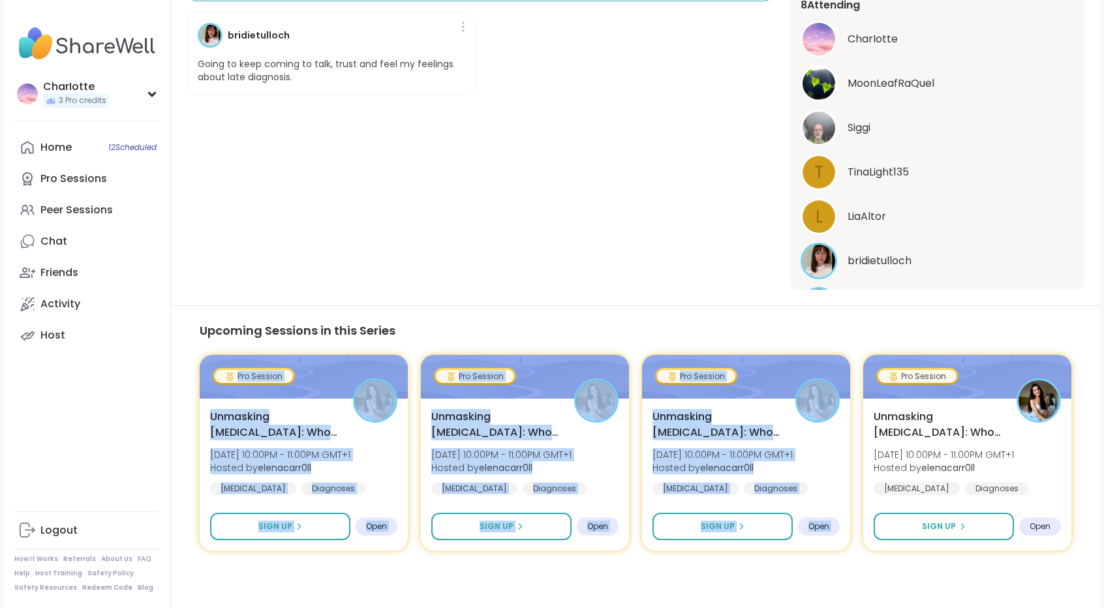
drag, startPoint x: 1090, startPoint y: 370, endPoint x: 1112, endPoint y: 346, distance: 32.8
click at [1103, 346] on html "CharIotte 3 Pro credits CharIotte 3 Pro credits Profile Membership Settings Hel…" at bounding box center [552, 62] width 1104 height 1094
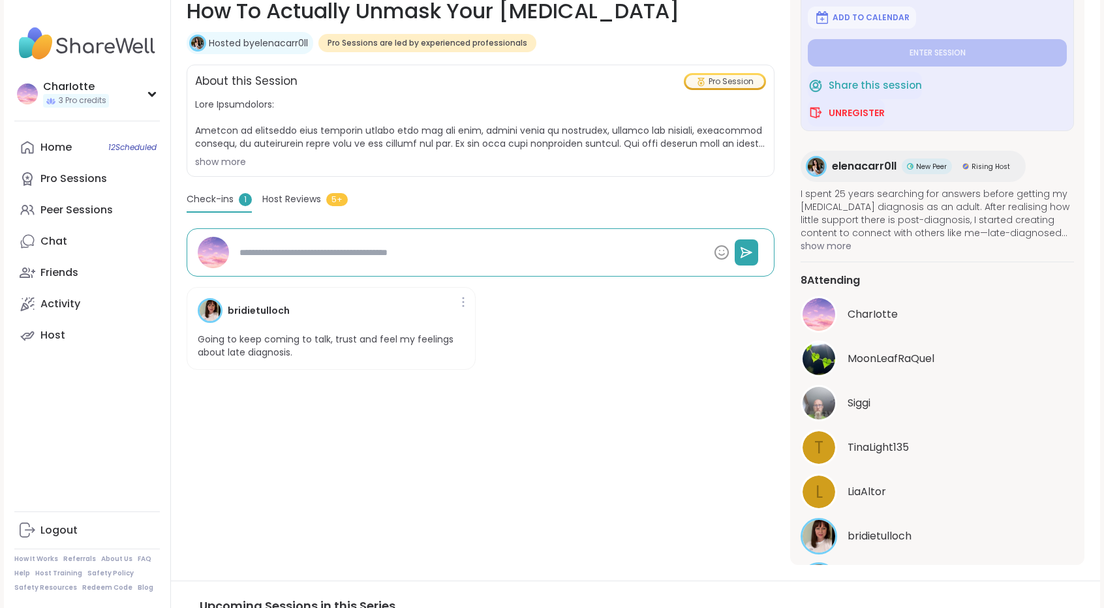
scroll to position [85, 0]
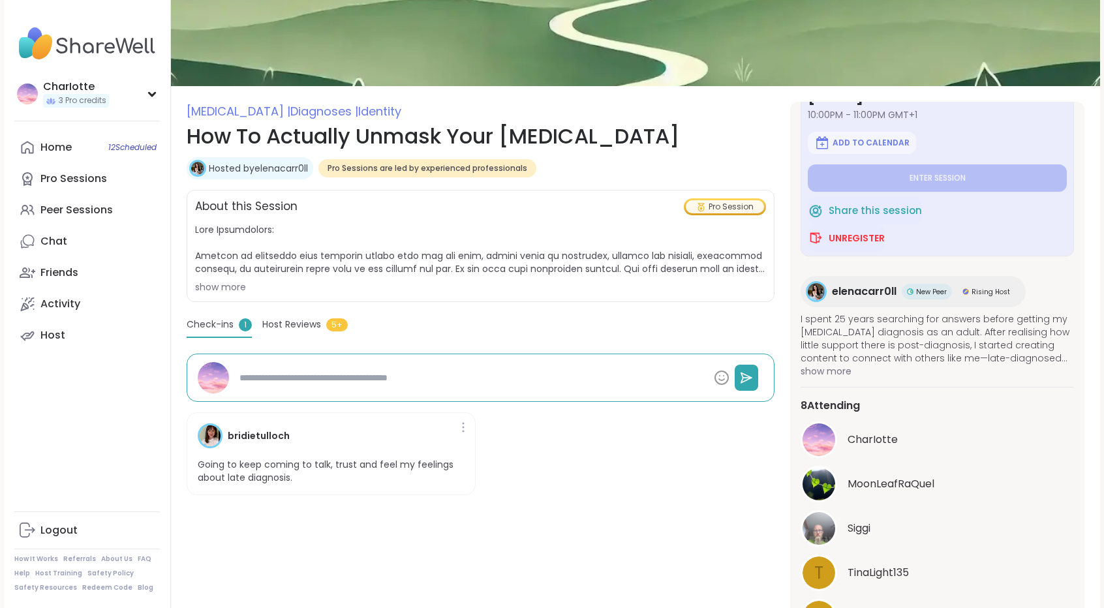
drag, startPoint x: 1097, startPoint y: 146, endPoint x: 1079, endPoint y: 145, distance: 18.3
click at [1079, 145] on section "Autism | Diagnoses | Identity How To Actually Unmask Your Autism Hosted by elen…" at bounding box center [635, 396] width 929 height 589
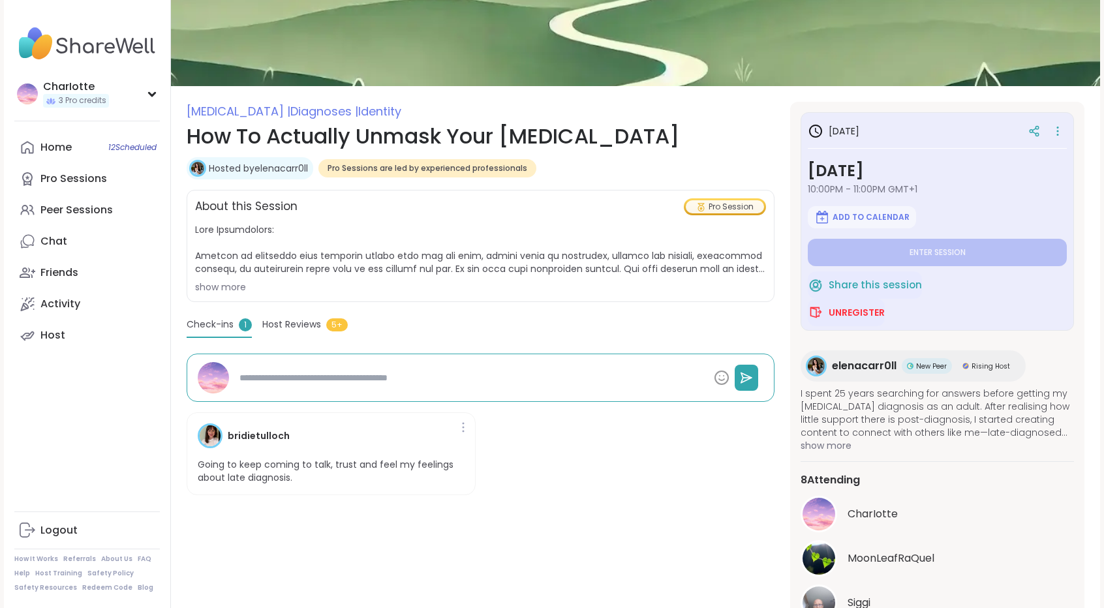
click at [1088, 97] on div "Autism | Diagnoses | Identity How To Actually Unmask Your Autism Hosted by elen…" at bounding box center [635, 462] width 929 height 1094
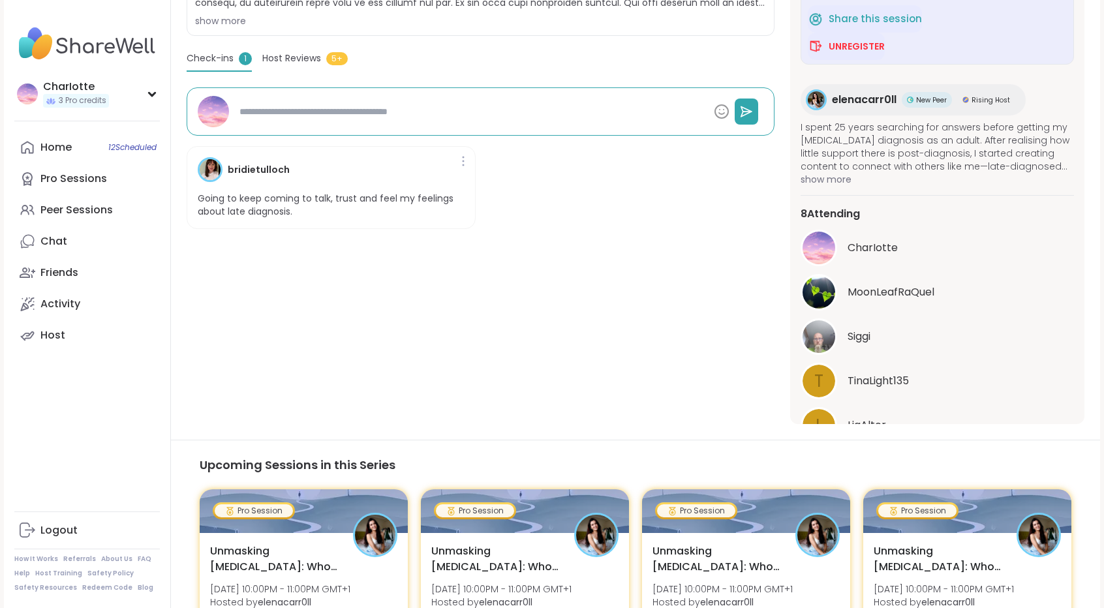
scroll to position [435, 0]
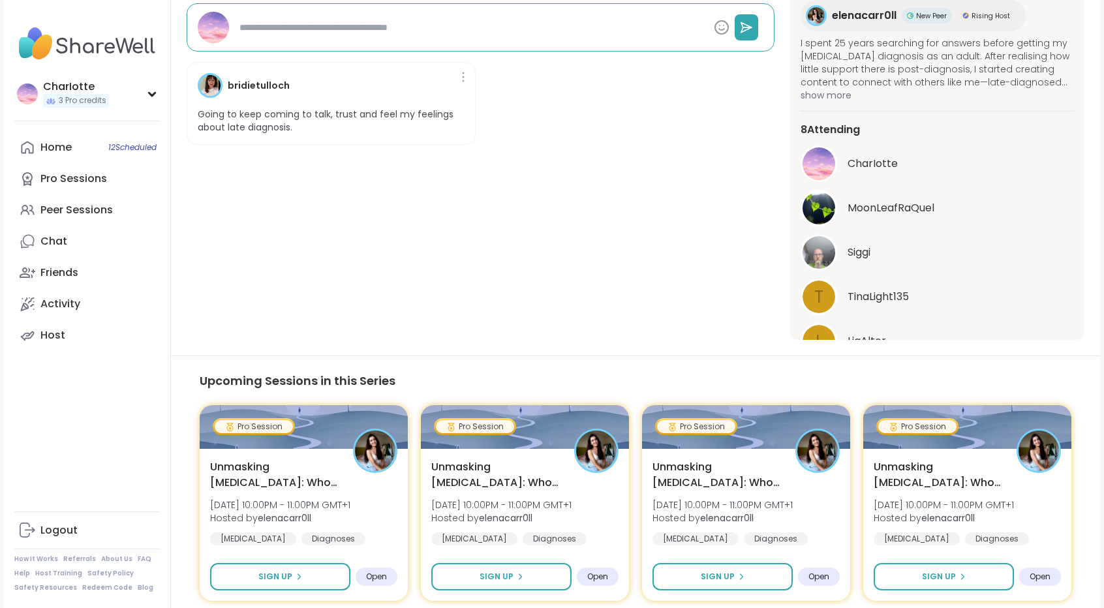
drag, startPoint x: 1074, startPoint y: 308, endPoint x: 1082, endPoint y: 309, distance: 7.9
click at [1082, 309] on div "in 5 days Thursday, Sep 11 10:00PM - 11:00PM GMT+1 Add to Calendar Enter sessio…" at bounding box center [937, 45] width 294 height 589
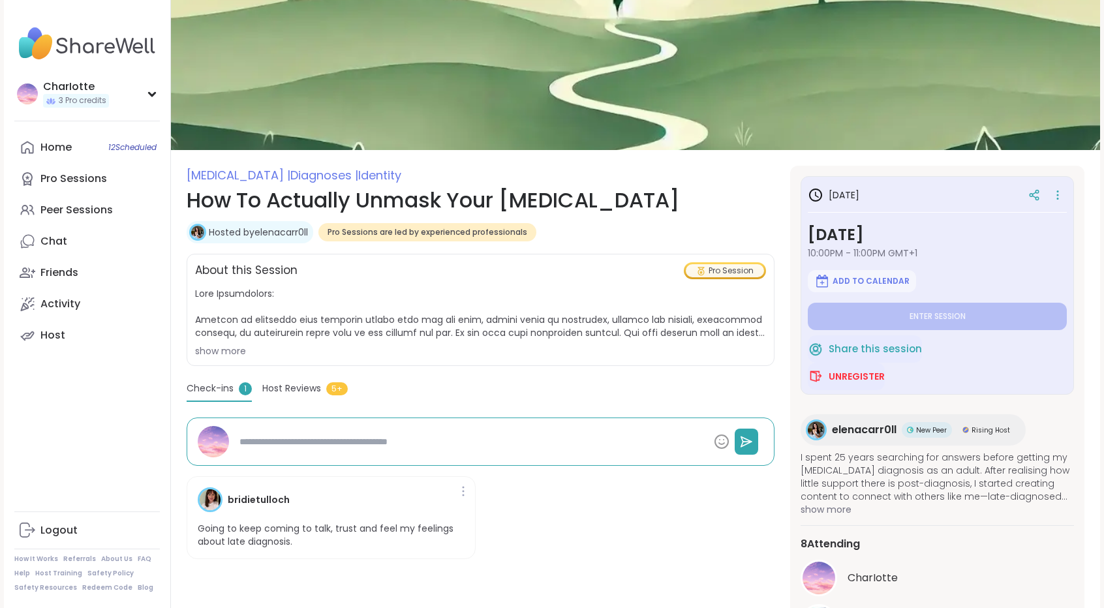
type textarea "*"
